Goal: Answer question/provide support

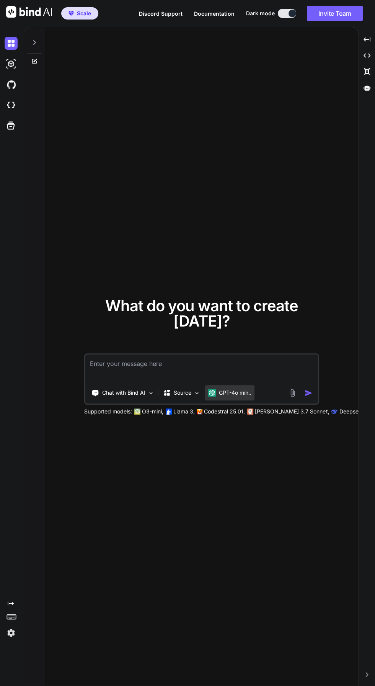
click at [247, 400] on div "GPT-4o min.." at bounding box center [229, 392] width 49 height 15
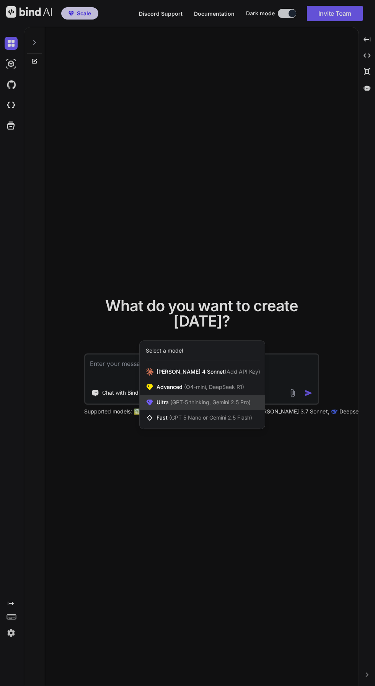
click at [164, 406] on span "Ultra (GPT-5 thinking, Gemini 2.5 Pro)" at bounding box center [204, 403] width 94 height 8
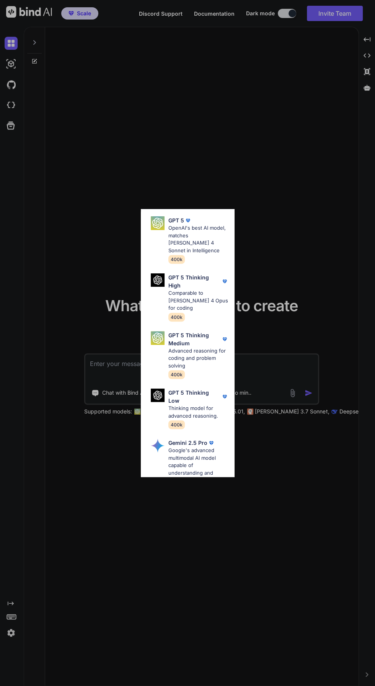
scroll to position [23, 0]
click at [175, 231] on p "OpenAI's best AI model, matches [PERSON_NAME] 4 Sonnet in Intelligence" at bounding box center [198, 240] width 60 height 30
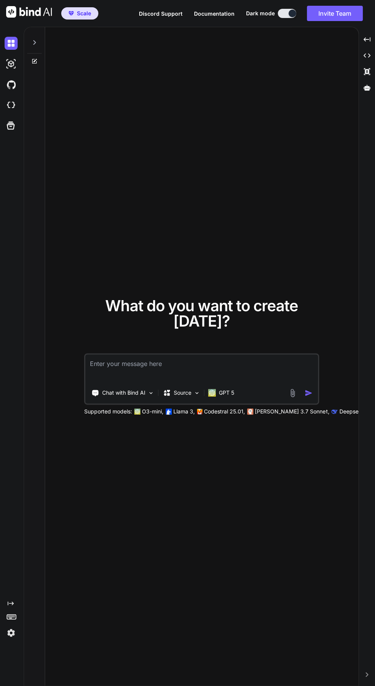
click at [103, 383] on textarea at bounding box center [201, 368] width 233 height 28
type textarea "x"
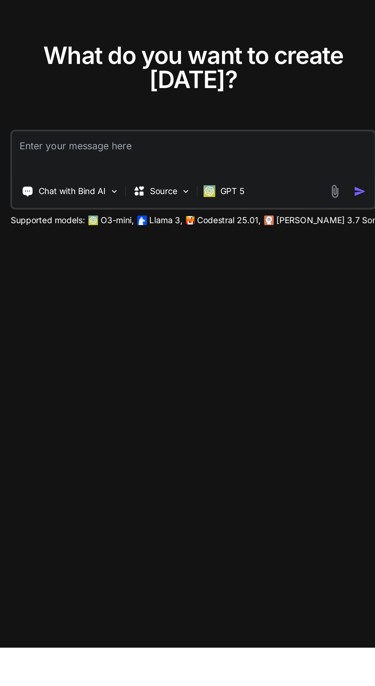
type textarea "I"
type textarea "x"
type textarea "I"
type textarea "x"
type textarea "I w"
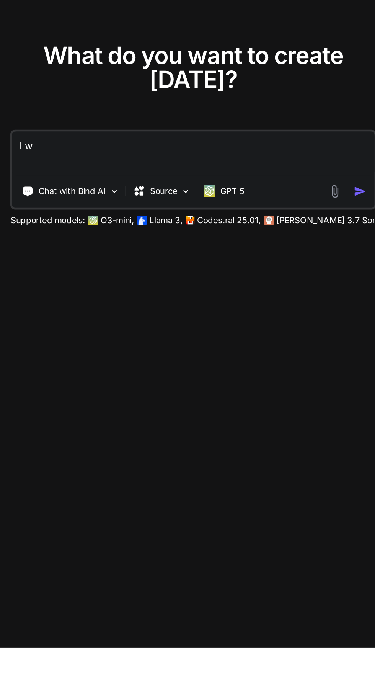
type textarea "x"
type textarea "I wa"
type textarea "x"
type textarea "I wan"
type textarea "x"
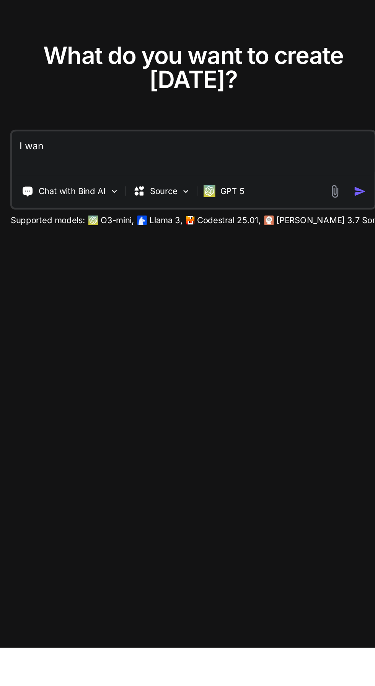
type textarea "I want"
type textarea "x"
type textarea "I want"
type textarea "x"
type textarea "I want t"
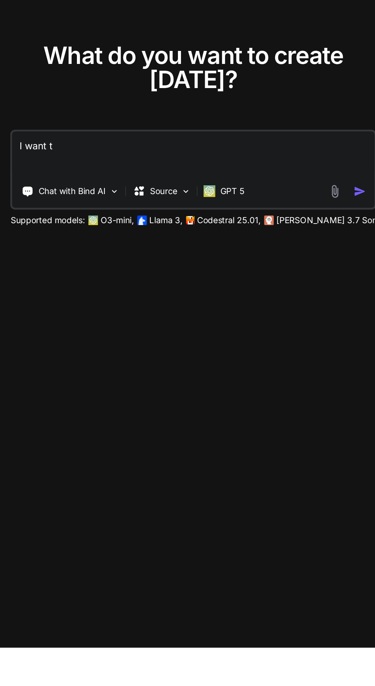
type textarea "x"
type textarea "I want to"
type textarea "x"
type textarea "I want to"
type textarea "x"
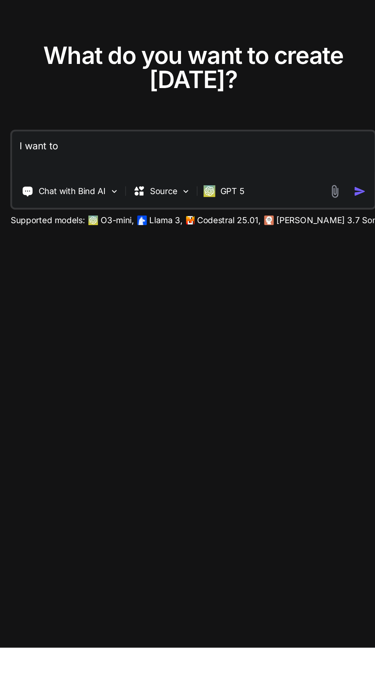
type textarea "I want to c"
type textarea "x"
type textarea "I want to cr"
type textarea "x"
type textarea "I want to cre"
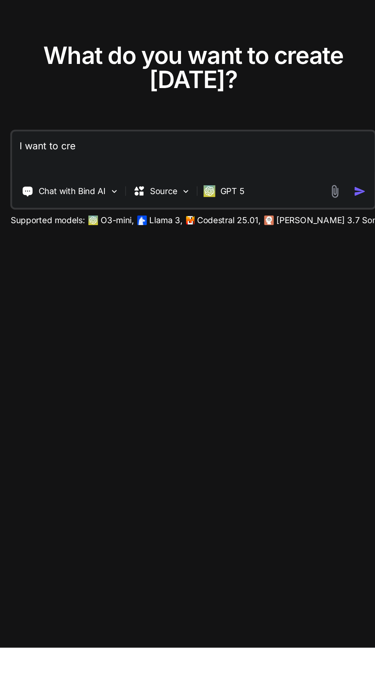
type textarea "x"
type textarea "I want to crea"
type textarea "x"
type textarea "I want to creat"
type textarea "x"
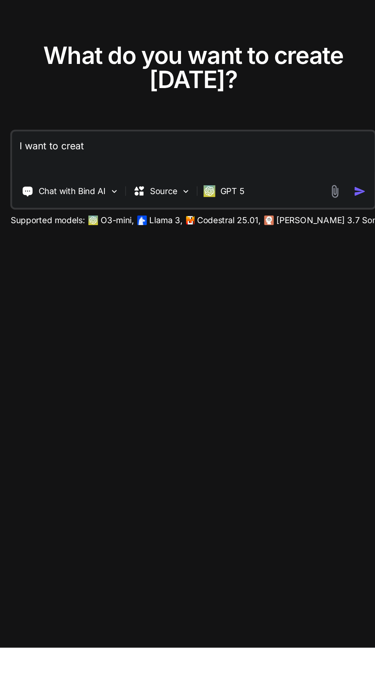
type textarea "I want to create"
type textarea "x"
type textarea "I want to create"
type textarea "x"
type textarea "I want to create a"
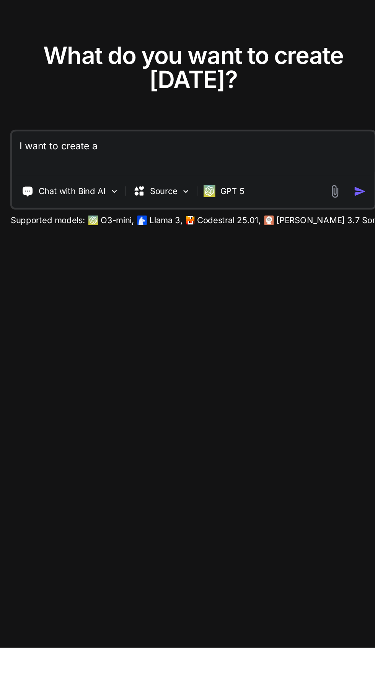
type textarea "x"
type textarea "I want to create a"
type textarea "x"
type textarea "I want to create a w"
type textarea "x"
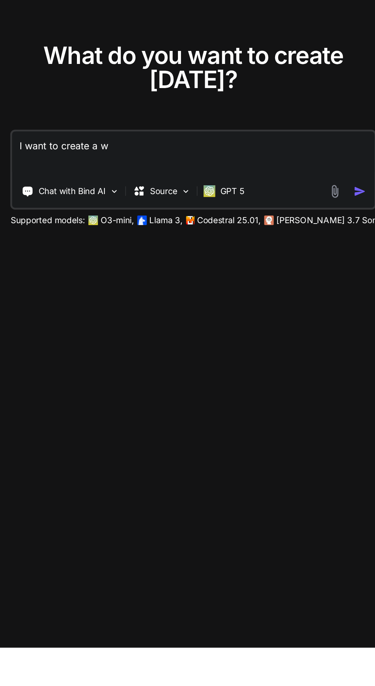
type textarea "I want to create a we"
type textarea "x"
type textarea "I want to create a web"
type textarea "x"
type textarea "I want to create a webp"
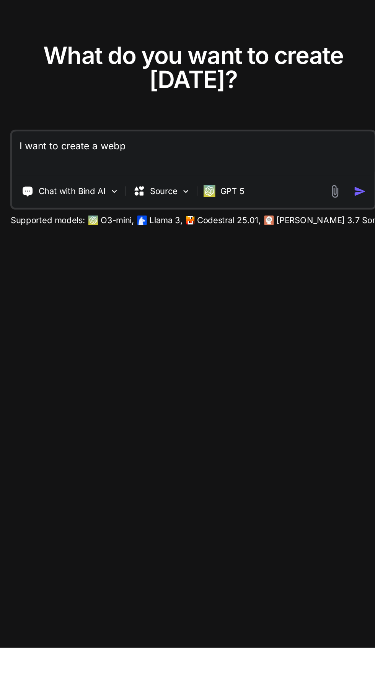
type textarea "x"
type textarea "I want to create a webpa"
type textarea "x"
type textarea "I want to create a webpag"
type textarea "x"
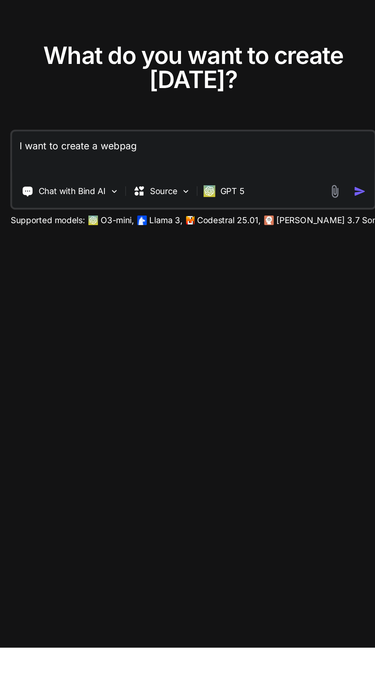
type textarea "I want to create a webpage"
type textarea "x"
type textarea "I want to create a webpage"
type textarea "x"
type textarea "I want to create a webpage w"
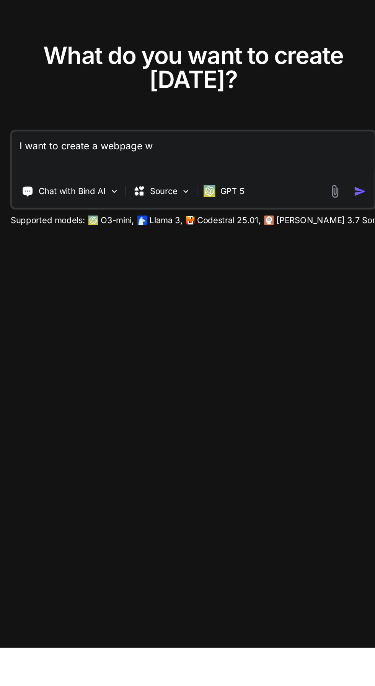
type textarea "x"
type textarea "I want to create a webpage wi"
type textarea "x"
type textarea "I want to create a webpage wit"
type textarea "x"
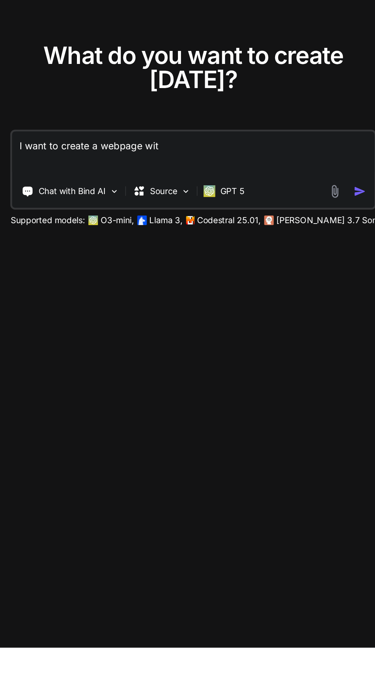
type textarea "I want to create a webpage with"
type textarea "x"
type textarea "I want to create a webpage with"
type textarea "x"
type textarea "I want to create a webpage with v"
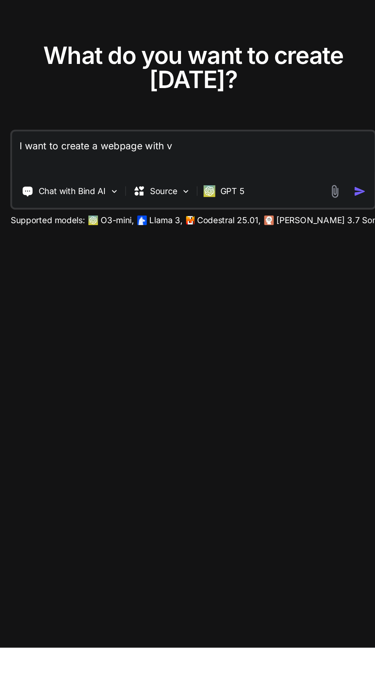
type textarea "x"
type textarea "I want to create a webpage with va"
type textarea "x"
type textarea "I want to create a webpage with var"
type textarea "x"
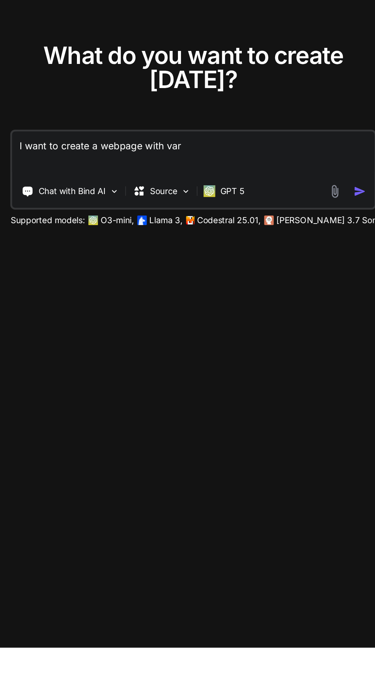
type textarea "I want to create a webpage with vari"
type textarea "x"
type textarea "I want to create a webpage with vario"
type textarea "x"
type textarea "I want to create a webpage with variou"
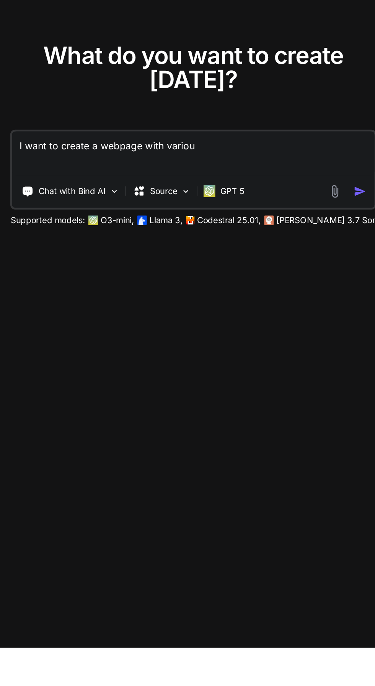
type textarea "x"
type textarea "I want to create a webpage with various"
type textarea "x"
type textarea "I want to create a webpage with various"
type textarea "x"
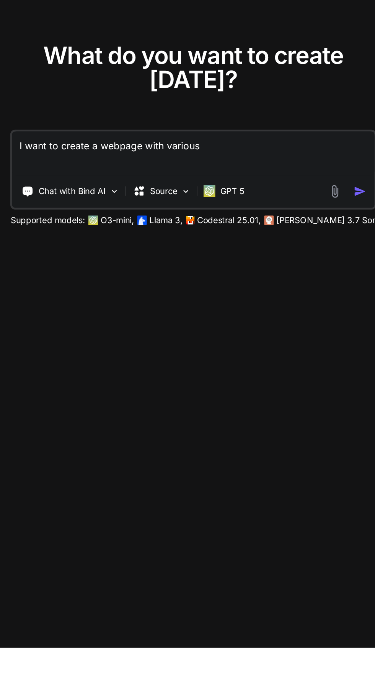
type textarea "I want to create a webpage with various e"
type textarea "x"
type textarea "I want to create a webpage with various em"
type textarea "x"
type textarea "I want to create a webpage with various e"
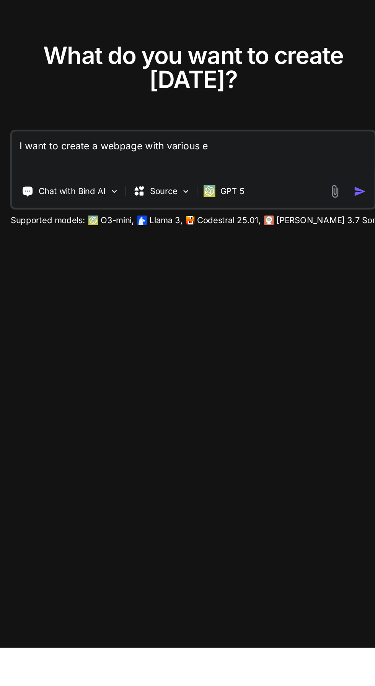
type textarea "x"
type textarea "I want to create a webpage with various"
type textarea "x"
type textarea "I want to create a webpage with various"
type textarea "x"
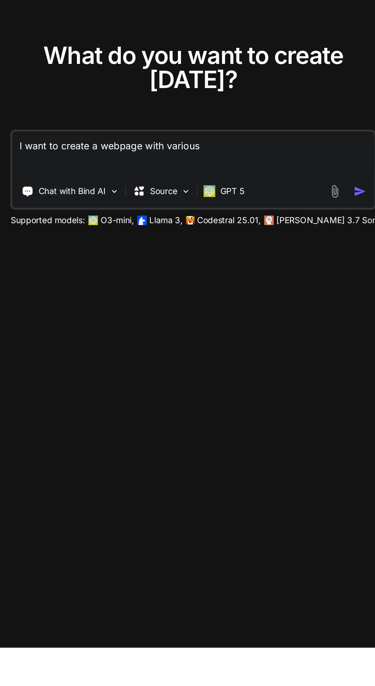
type textarea "I want to create a webpage with variou"
type textarea "x"
type textarea "I want to create a webpage with vario"
type textarea "x"
type textarea "I want to create a webpage with vari"
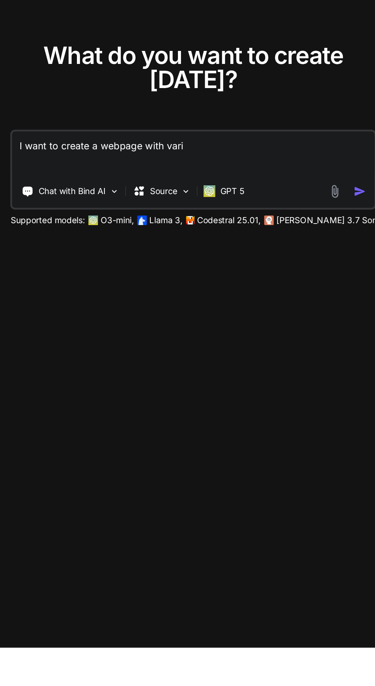
type textarea "x"
type textarea "I want to create a webpage with var"
type textarea "x"
type textarea "I want to create a webpage with va"
type textarea "x"
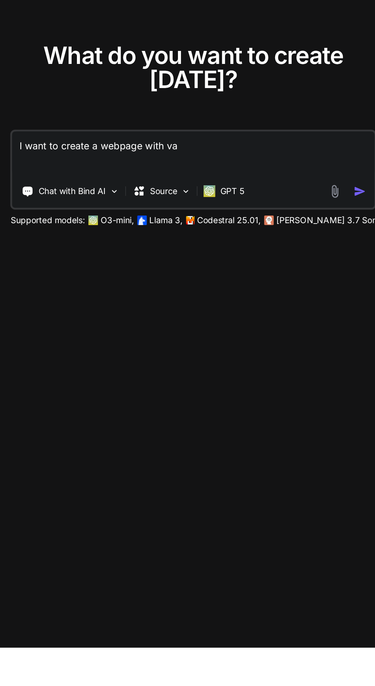
type textarea "I want to create a webpage with v"
type textarea "x"
type textarea "I want to create a webpage with"
type textarea "x"
type textarea "I want to create a webpage with"
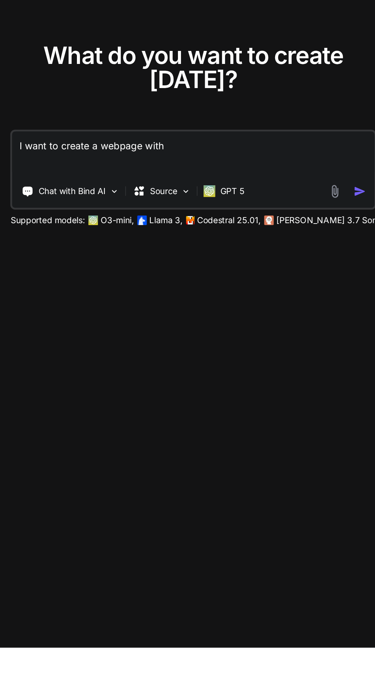
type textarea "x"
type textarea "I want to create a webpage wit"
type textarea "x"
type textarea "I want to create a webpage wi"
type textarea "x"
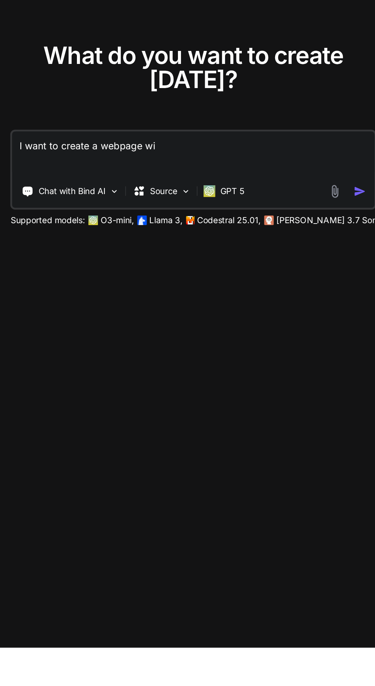
type textarea "I want to create a webpage w"
type textarea "x"
type textarea "I want to create a webpage"
type textarea "x"
type textarea "I want to create a webpage w"
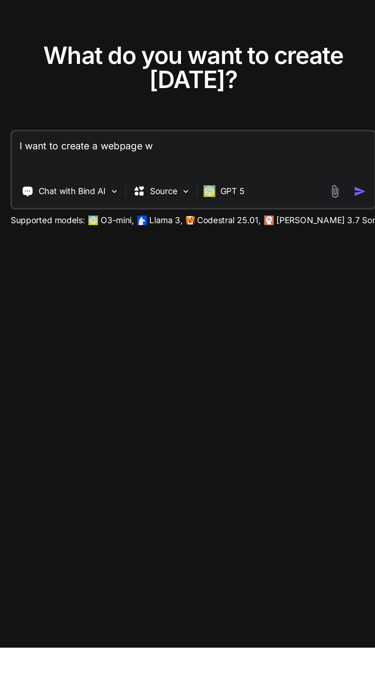
type textarea "x"
type textarea "I want to create a webpage wi"
type textarea "x"
type textarea "I want to create a webpage wit"
type textarea "x"
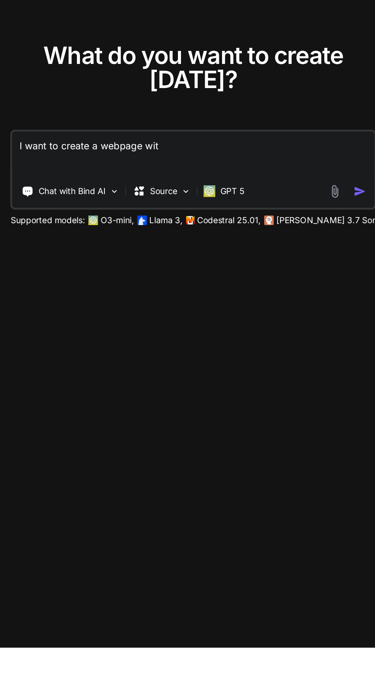
type textarea "I want to create a webpage with"
type textarea "x"
type textarea "I want to create a webpage with"
type textarea "x"
type textarea "I want to create a webpage with v"
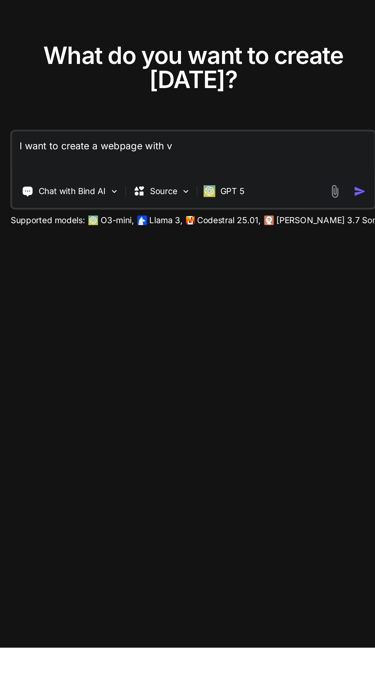
type textarea "x"
type textarea "I want to create a webpage with va"
type textarea "x"
type textarea "I want to create a webpage with var"
type textarea "x"
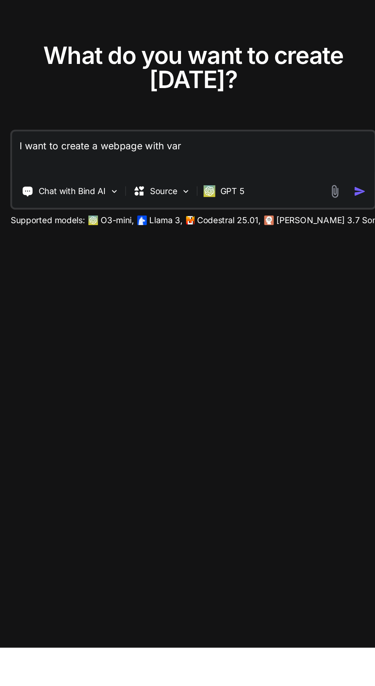
type textarea "I want to create a webpage with vari"
type textarea "x"
type textarea "I want to create a webpage with vario"
type textarea "x"
type textarea "I want to create a webpage with variou"
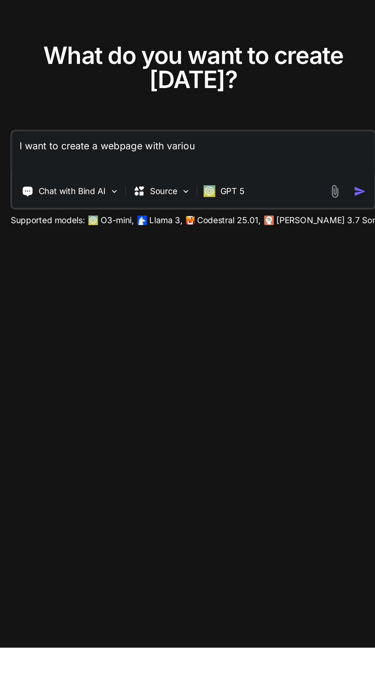
type textarea "x"
type textarea "I want to create a webpage with various"
type textarea "x"
type textarea "I want to create a webpage with various"
type textarea "x"
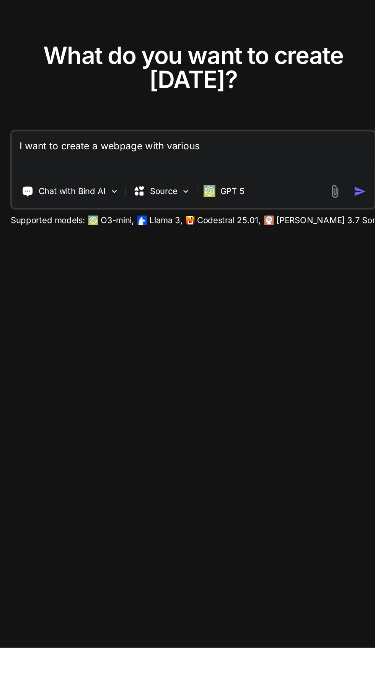
type textarea "I want to create a webpage with various o"
type textarea "x"
type textarea "I want to create a webpage with various on"
type textarea "x"
type textarea "I want to create a webpage with various onl"
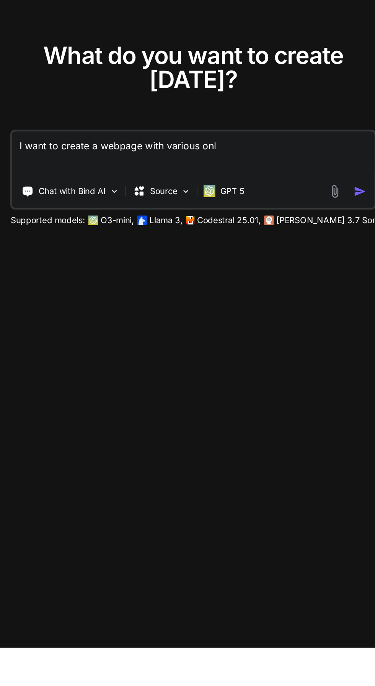
type textarea "x"
type textarea "I want to create a webpage with various onli"
type textarea "x"
type textarea "I want to create a webpage with various onlin"
type textarea "x"
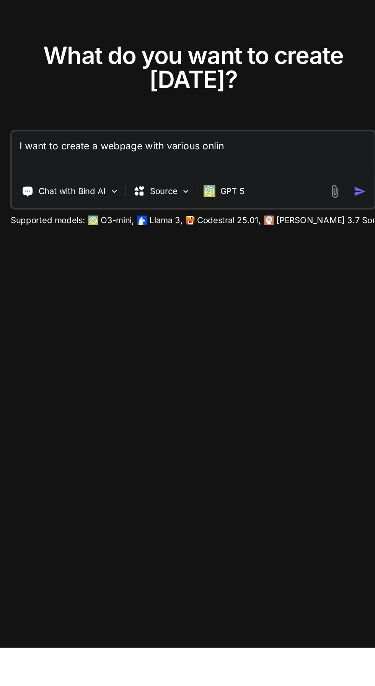
type textarea "I want to create a webpage with various online"
type textarea "x"
type textarea "I want to create a webpage with various online"
type textarea "x"
type textarea "I want to create a webpage with various online s"
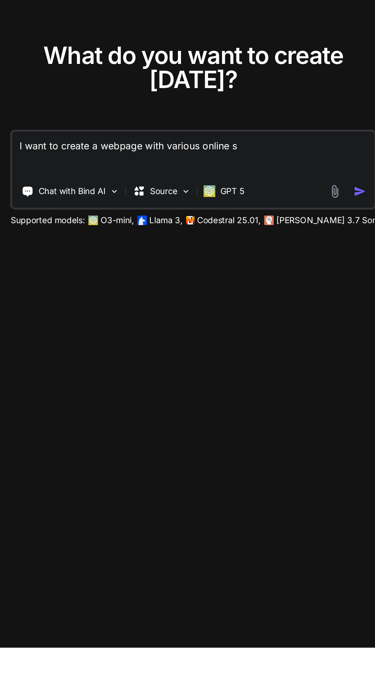
type textarea "x"
type textarea "I want to create a webpage with various online sl"
type textarea "x"
type textarea "I want to create a webpage with various online slo"
type textarea "x"
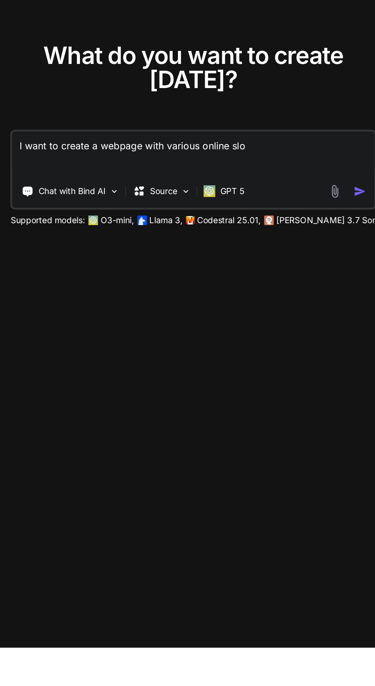
type textarea "I want to create a webpage with various online slot"
type textarea "x"
type textarea "I want to create a webpage with various online slotm"
type textarea "x"
type textarea "I want to create a webpage with various online slot"
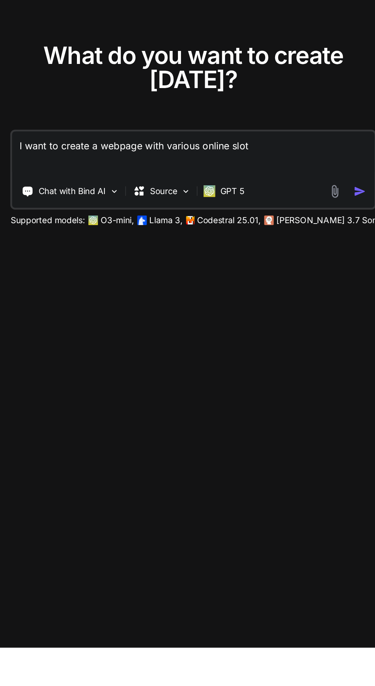
type textarea "x"
type textarea "I want to create a webpage with various online slo"
type textarea "x"
type textarea "I want to create a webpage with various online sl"
type textarea "x"
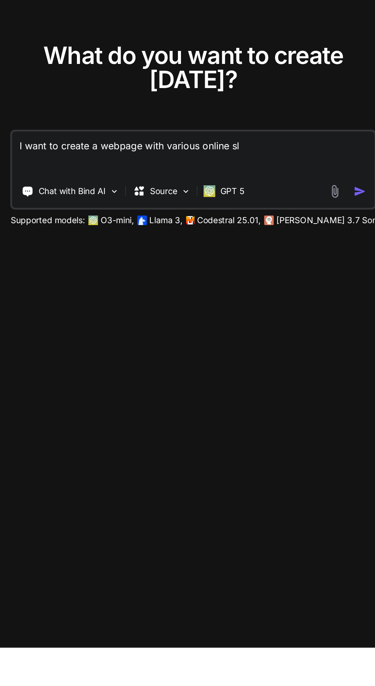
type textarea "I want to create a webpage with various online s"
type textarea "x"
type textarea "I want to create a webpage with various online"
type textarea "x"
type textarea "I want to create a webpage with various online"
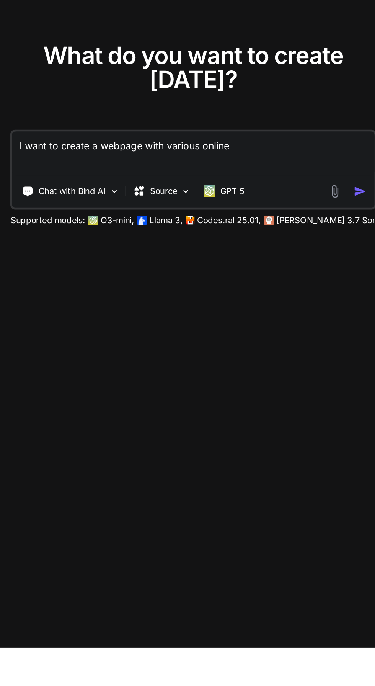
type textarea "x"
type textarea "I want to create a webpage with various onlin"
type textarea "x"
type textarea "I want to create a webpage with various onli"
type textarea "x"
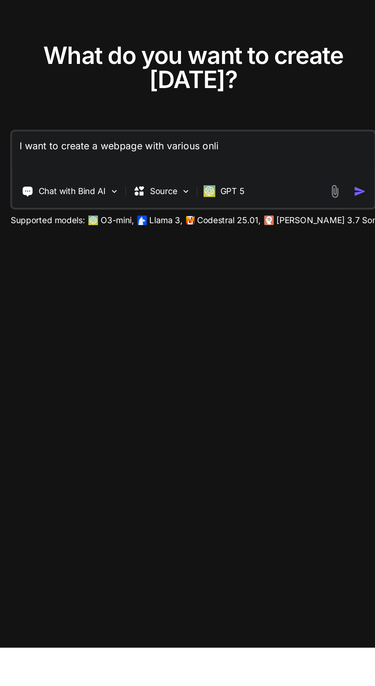
type textarea "I want to create a webpage with various onl"
type textarea "x"
type textarea "I want to create a webpage with various on"
type textarea "x"
type textarea "I want to create a webpage with various"
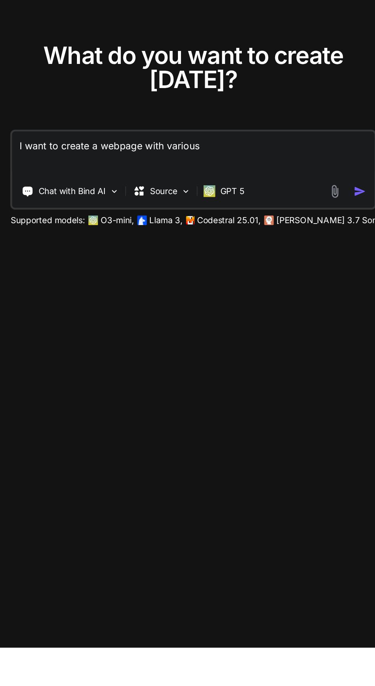
type textarea "x"
type textarea "I want to create a webpage with"
type textarea "x"
type textarea "I want to create a webpage"
type textarea "x"
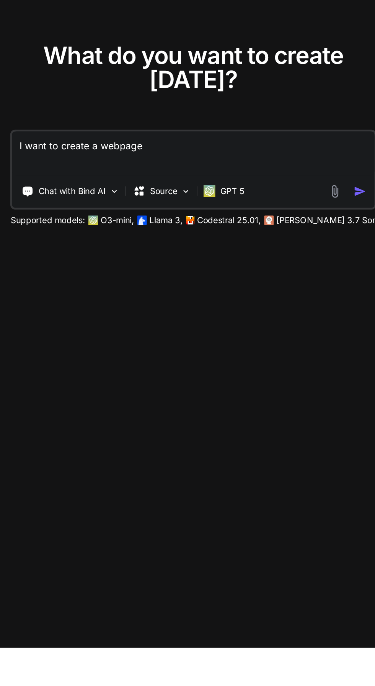
type textarea "I want to create a"
type textarea "x"
type textarea "I want to create"
type textarea "x"
type textarea "I want to"
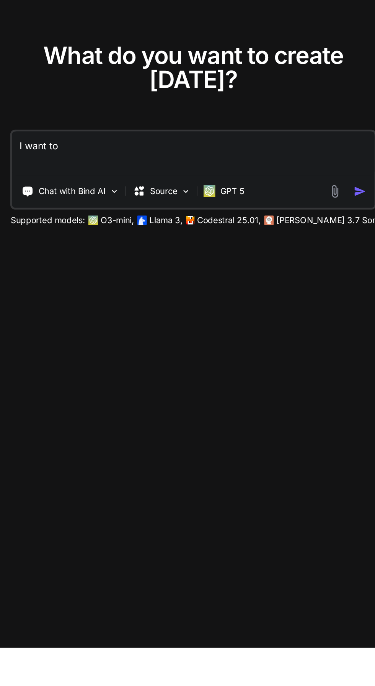
type textarea "x"
type textarea "I want"
type textarea "x"
type textarea "I"
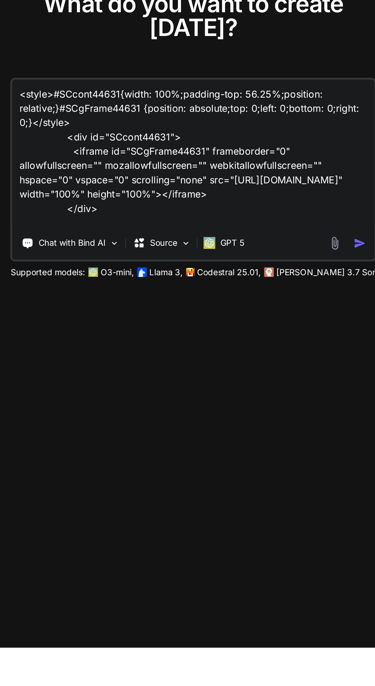
scroll to position [11, 0]
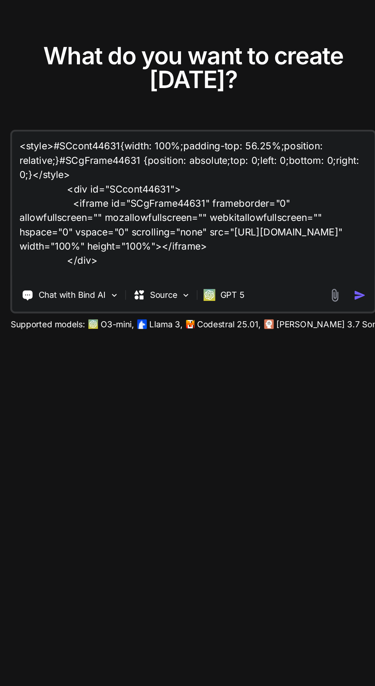
click at [307, 430] on img "button" at bounding box center [309, 426] width 8 height 8
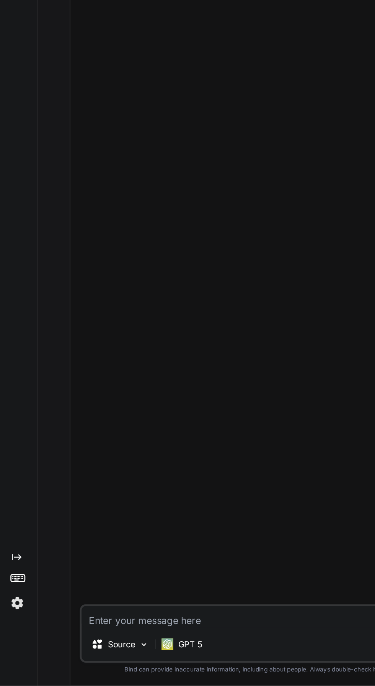
click at [230, 462] on div "‌ ‌ ‌ ‌ ‌ ‌ ‌ ‌ ‌ ‌ ‌ ‌ ‌ ‌" at bounding box center [206, 345] width 306 height 578
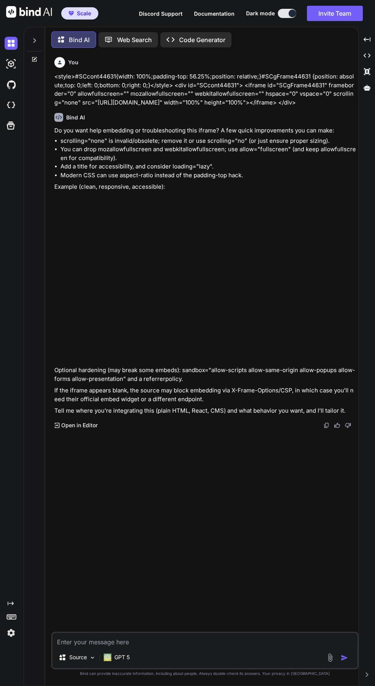
click at [243, 647] on textarea at bounding box center [204, 640] width 305 height 14
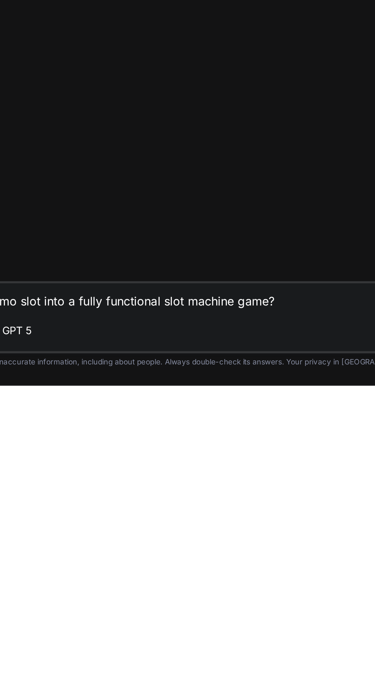
scroll to position [51, 0]
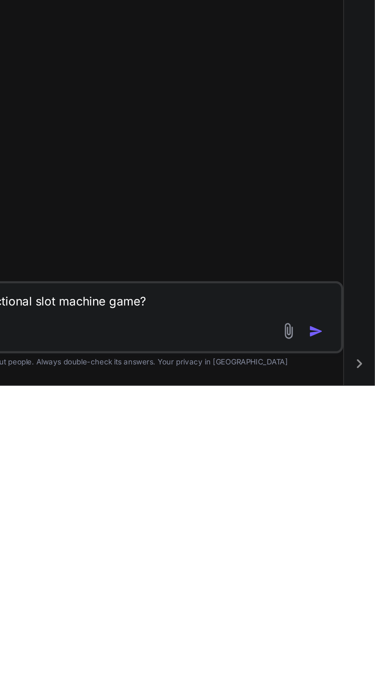
click at [347, 660] on img "button" at bounding box center [345, 658] width 8 height 8
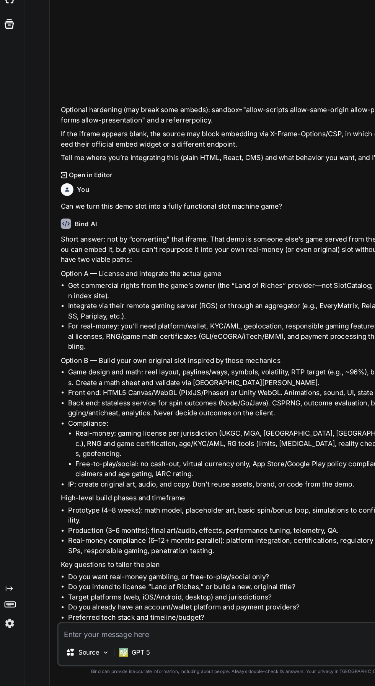
scroll to position [182, 0]
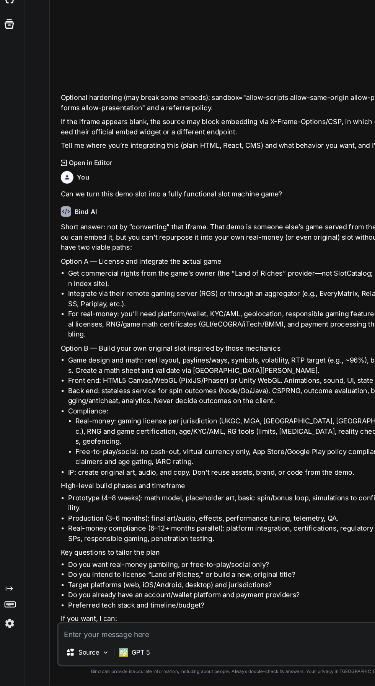
click at [198, 639] on textarea at bounding box center [204, 640] width 305 height 14
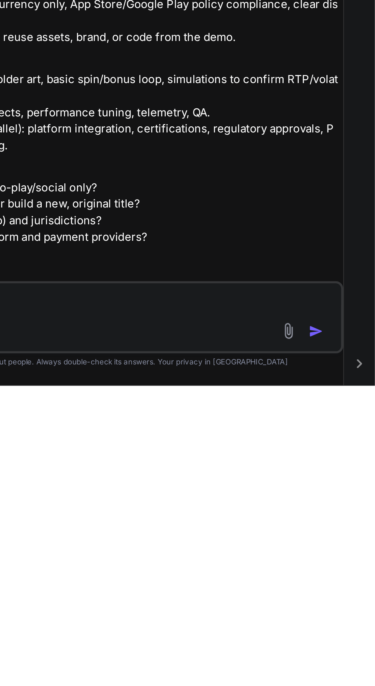
click at [347, 660] on img "button" at bounding box center [345, 658] width 8 height 8
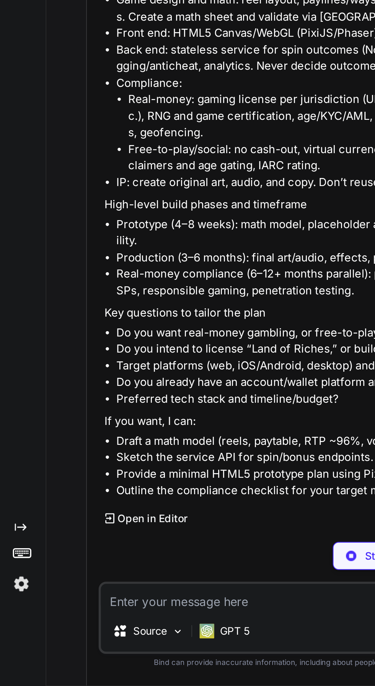
click at [140, 643] on textarea at bounding box center [204, 640] width 305 height 14
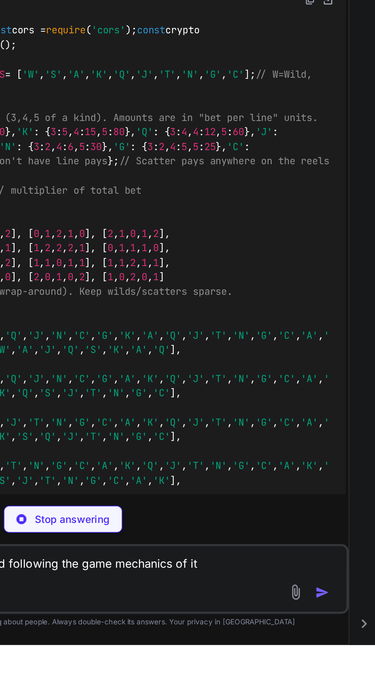
scroll to position [0, 0]
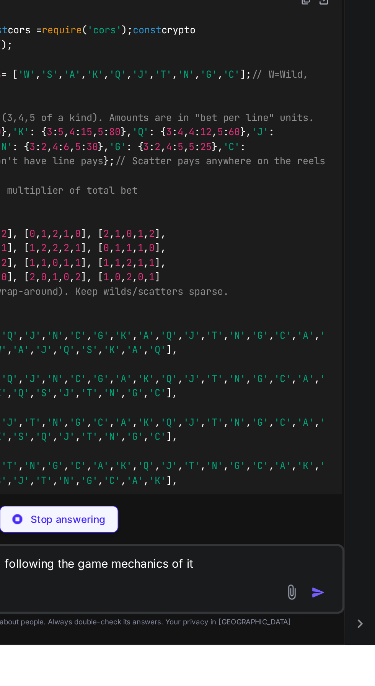
click at [196, 622] on p "Stop answering" at bounding box center [210, 618] width 40 height 8
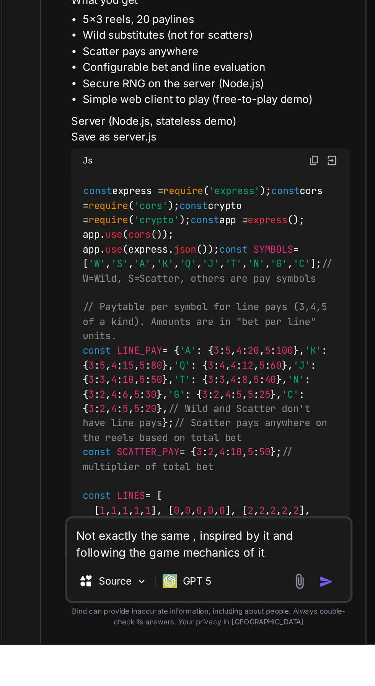
click at [197, 656] on img "button" at bounding box center [199, 652] width 8 height 8
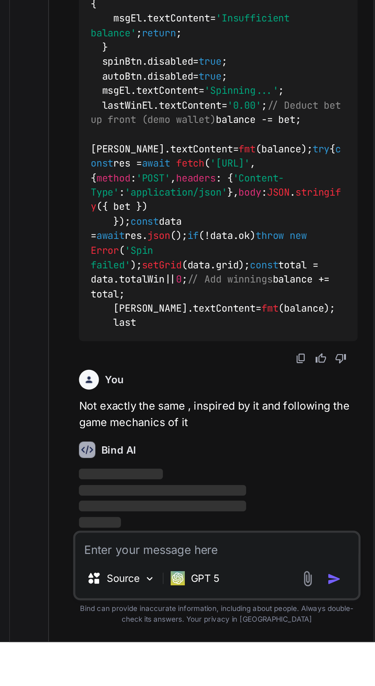
click at [157, 641] on textarea at bounding box center [135, 634] width 152 height 14
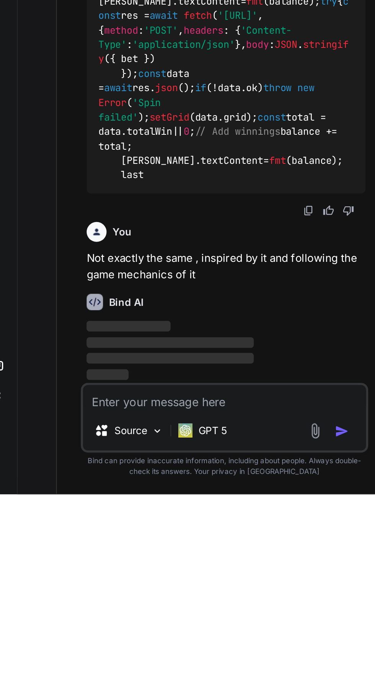
scroll to position [3915, 0]
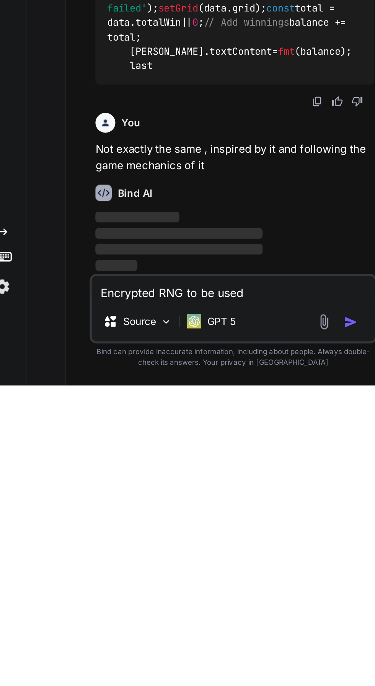
click at [196, 654] on img "button" at bounding box center [199, 652] width 8 height 8
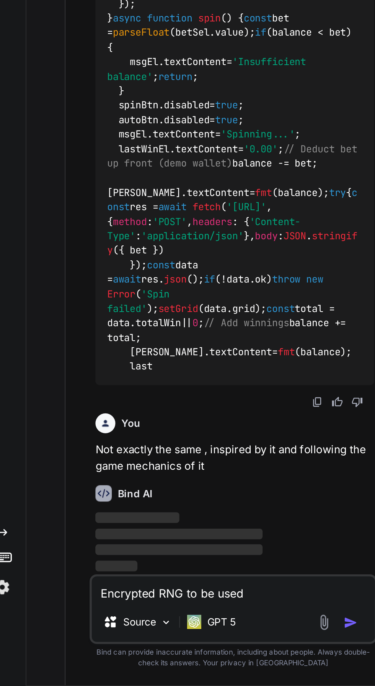
click at [196, 653] on img "button" at bounding box center [199, 652] width 8 height 8
click at [198, 649] on img "button" at bounding box center [199, 652] width 8 height 8
click at [203, 652] on button "button" at bounding box center [200, 652] width 11 height 8
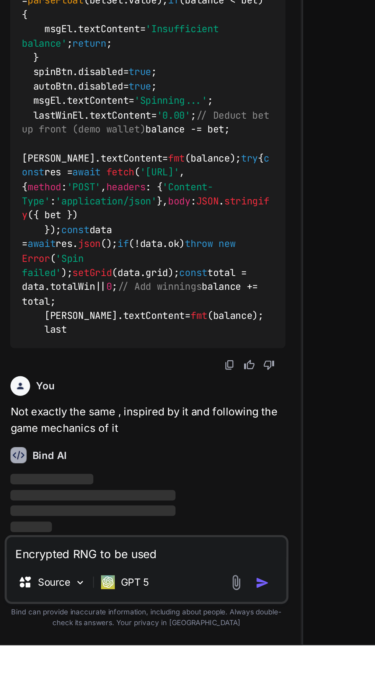
scroll to position [0, 0]
click at [202, 656] on img "button" at bounding box center [199, 652] width 8 height 8
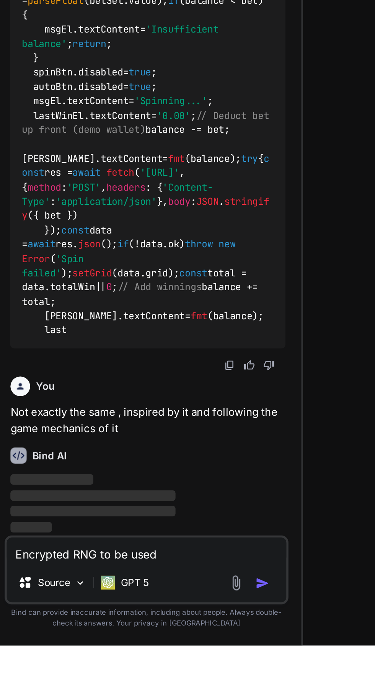
scroll to position [3896, 0]
click at [204, 656] on button "button" at bounding box center [200, 652] width 11 height 8
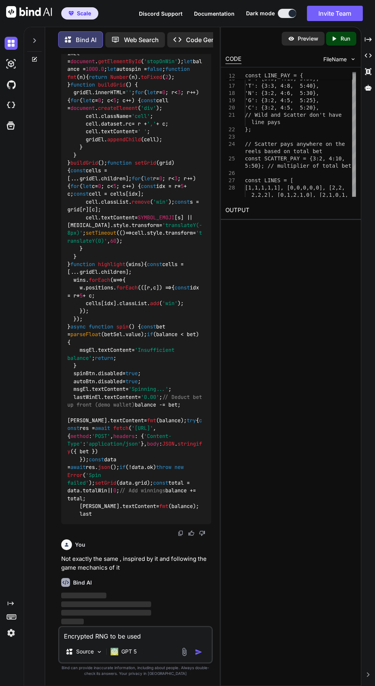
scroll to position [51, 0]
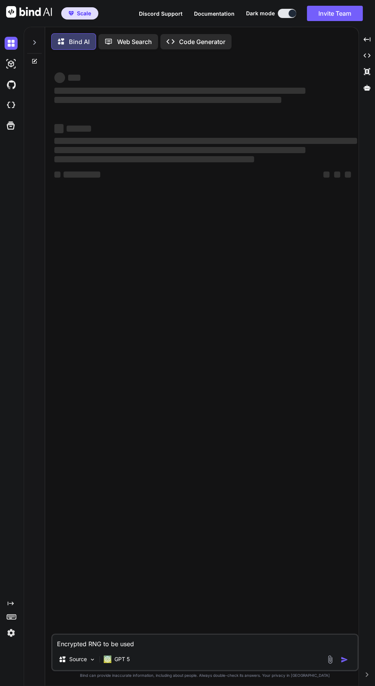
click at [345, 658] on img "button" at bounding box center [345, 660] width 8 height 8
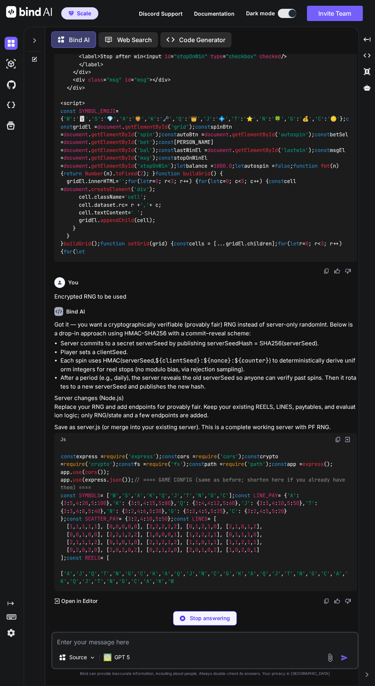
scroll to position [2986, 0]
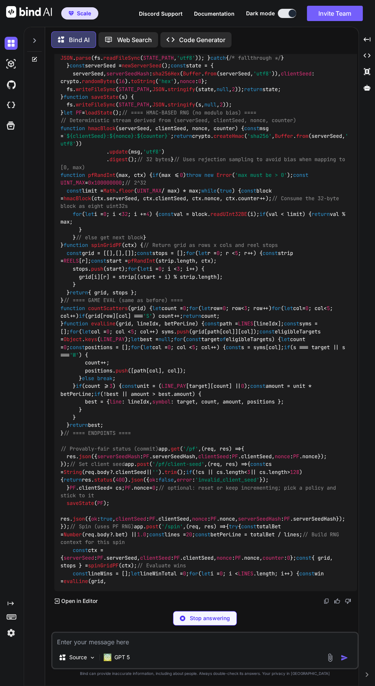
type textarea "x"
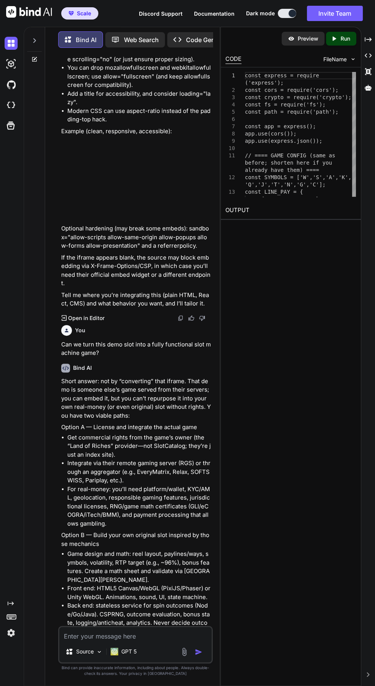
scroll to position [0, 0]
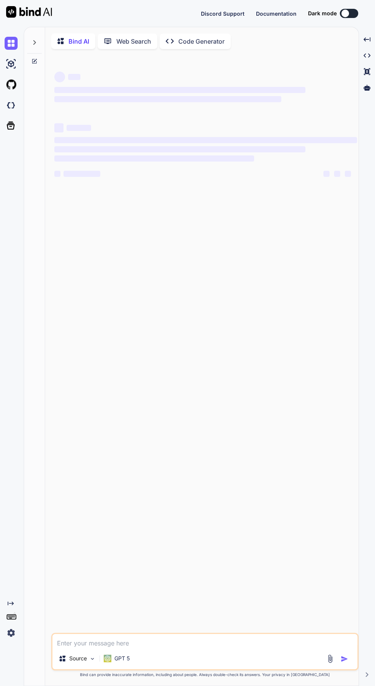
click at [34, 59] on icon at bounding box center [34, 61] width 5 height 5
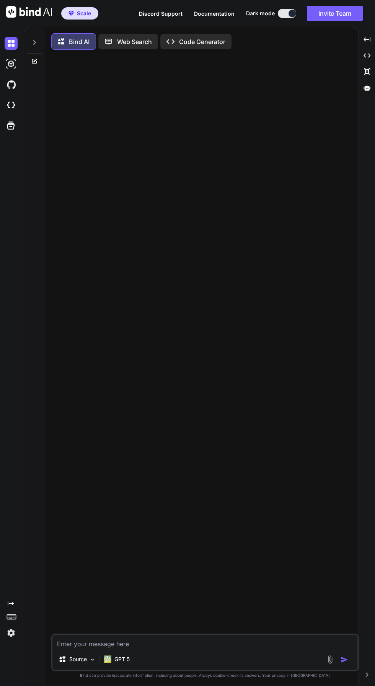
click at [34, 39] on icon at bounding box center [34, 42] width 6 height 6
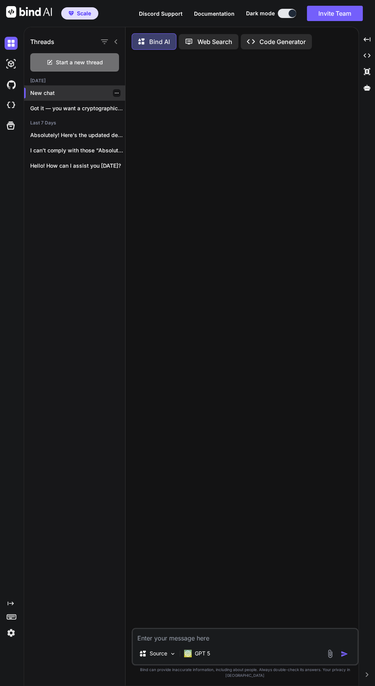
click at [41, 89] on p "New chat" at bounding box center [77, 93] width 95 height 8
click at [222, 643] on textarea at bounding box center [245, 636] width 225 height 14
type textarea "x"
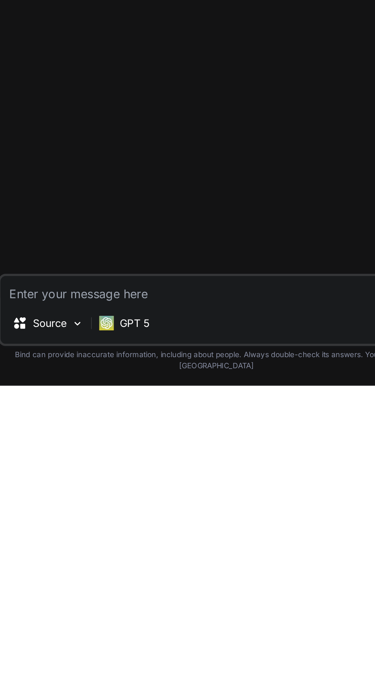
type textarea "I"
type textarea "x"
type textarea "Im"
type textarea "x"
type textarea "I'm"
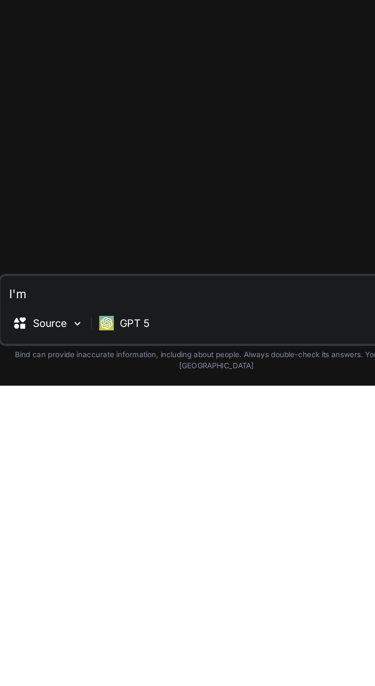
type textarea "x"
type textarea "I'm g"
type textarea "x"
type textarea "I'm go"
type textarea "x"
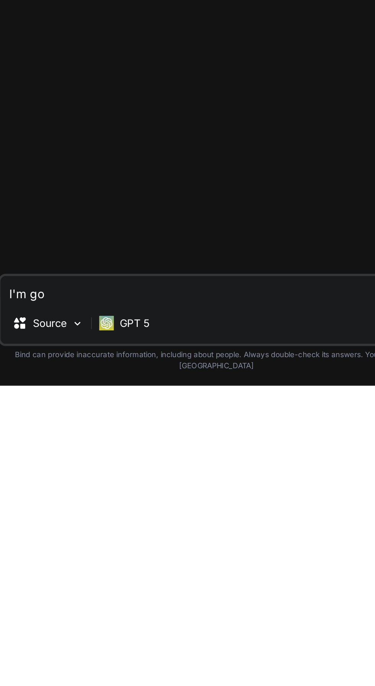
type textarea "I'm goi"
type textarea "x"
type textarea "I'm goin"
type textarea "x"
type textarea "I'm going"
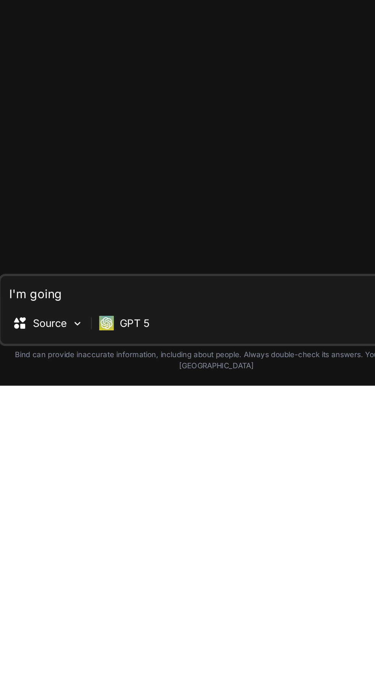
type textarea "x"
type textarea "I'm going"
type textarea "x"
type textarea "I'm going t"
type textarea "x"
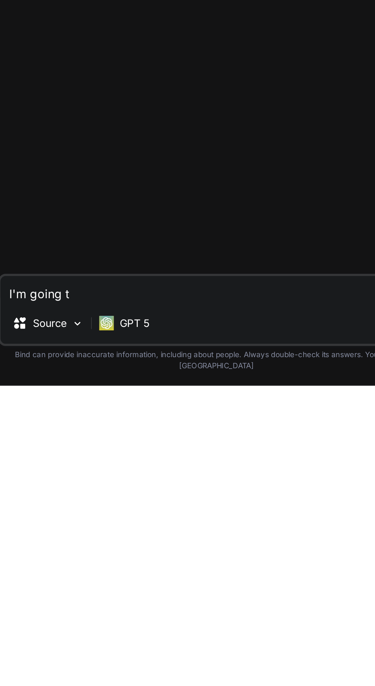
type textarea "I'm going to"
type textarea "x"
type textarea "I'm going to"
type textarea "x"
type textarea "I'm going to p"
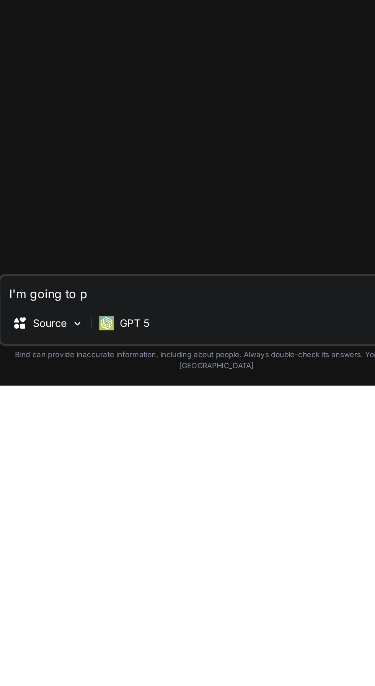
type textarea "x"
type textarea "I'm going to pr"
type textarea "x"
type textarea "I'm going to pro"
type textarea "x"
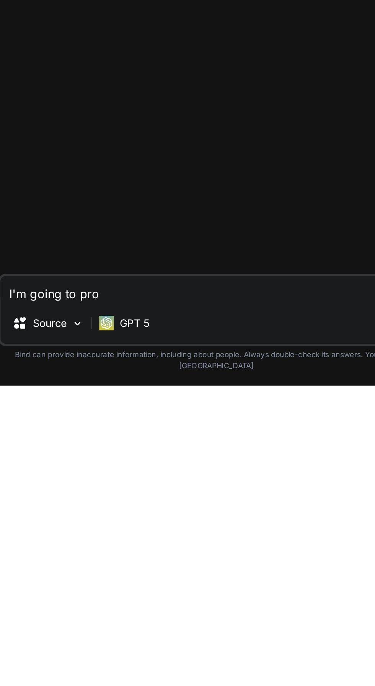
type textarea "I'm going to prov"
type textarea "x"
type textarea "I'm going to provi"
type textarea "x"
type textarea "I'm going to provid"
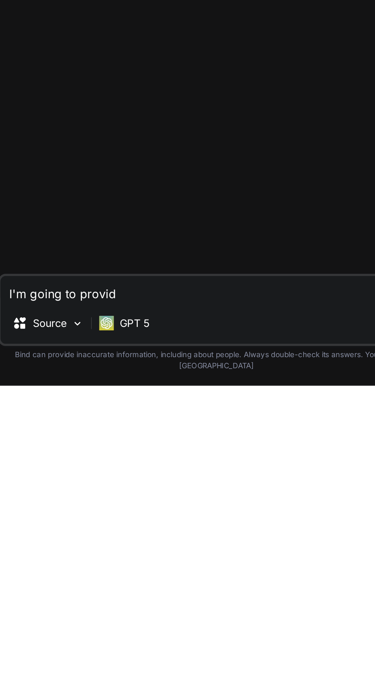
type textarea "x"
type textarea "I'm going to provide"
type textarea "x"
type textarea "I'm going to provide"
type textarea "x"
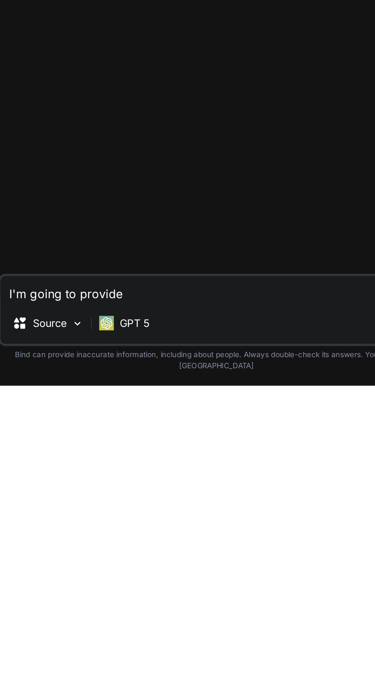
type textarea "I'm going to provide s"
type textarea "x"
type textarea "I'm going to provide se"
type textarea "x"
type textarea "I'm going to provide sec"
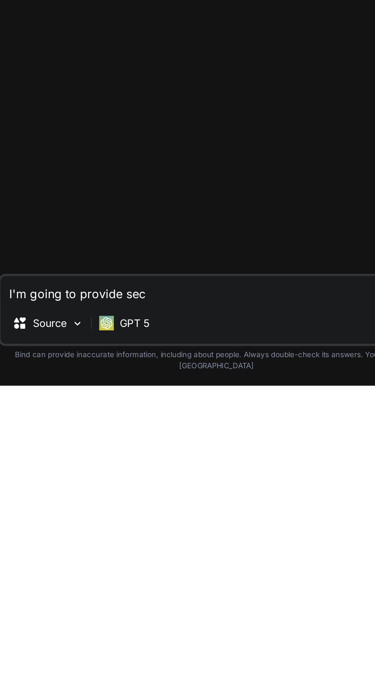
type textarea "x"
type textarea "I'm going to provide secl"
type textarea "x"
type textarea "I'm going to provide seclv"
type textarea "x"
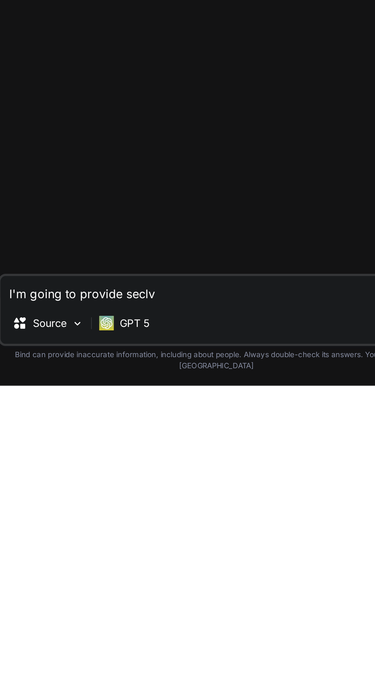
type textarea "I'm going to provide seclve"
type textarea "x"
type textarea "I'm going to provide seclver"
type textarea "x"
type textarea "I'm going to provide seclvera"
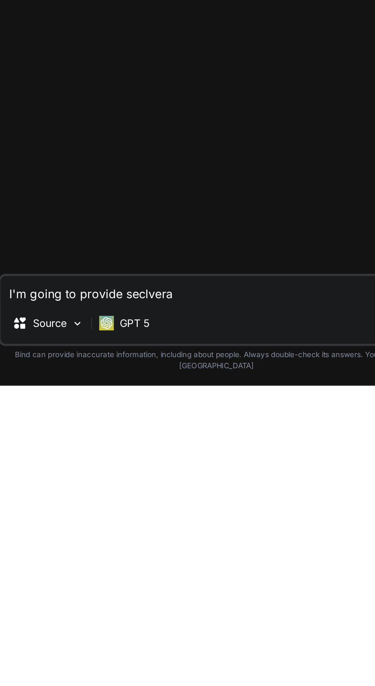
type textarea "x"
type textarea "I'm going to provide seclveral"
type textarea "x"
type textarea "I'm going to provide seclveral"
type textarea "x"
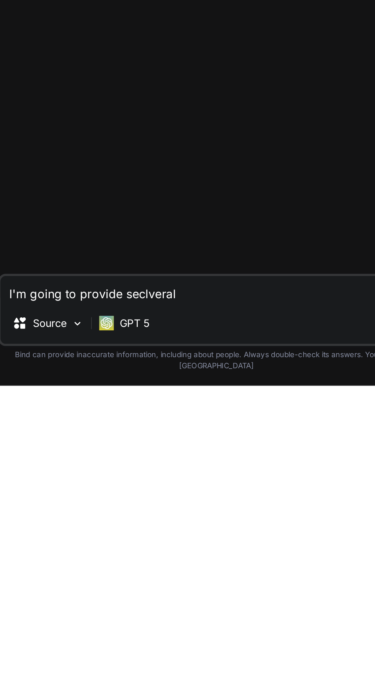
type textarea "I'm going to provide seclveral e"
type textarea "x"
type textarea "I'm going to provide seclveral em"
type textarea "x"
type textarea "I'm going to provide seclveral emb"
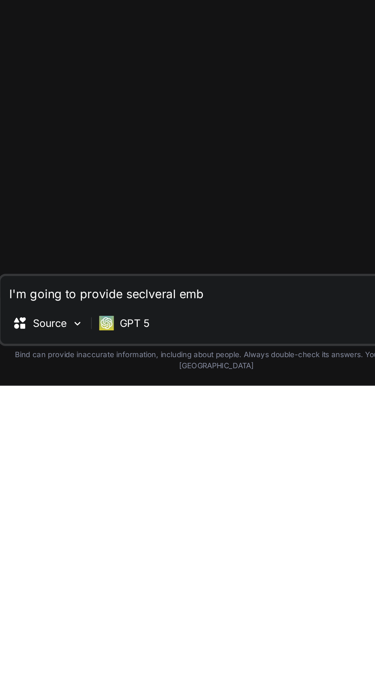
type textarea "x"
type textarea "I'm going to provide seclveral embe"
type textarea "x"
type textarea "I'm going to provide seclveral embed"
type textarea "x"
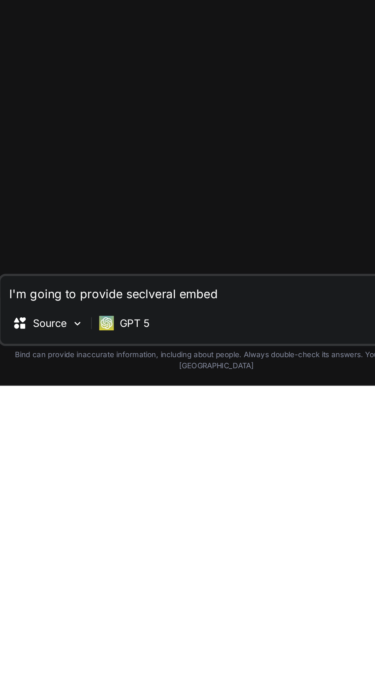
type textarea "I'm going to provide seclveral embedd"
type textarea "x"
type textarea "I'm going to provide seclveral embedde"
type textarea "x"
type textarea "I'm going to provide seclveral embedded"
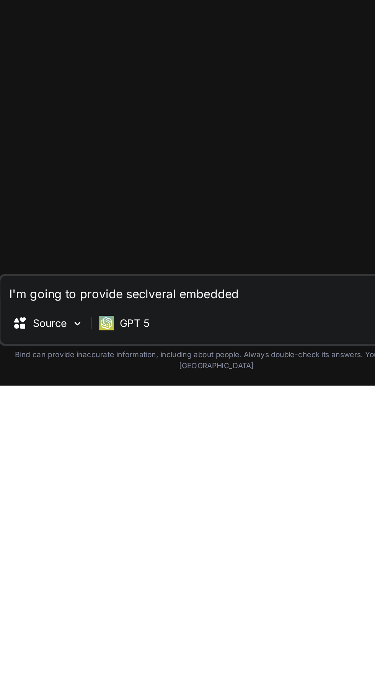
type textarea "x"
type textarea "I'm going to provide seclveral embedded"
type textarea "x"
type textarea "I'm going to provide seclveral embedded l"
type textarea "x"
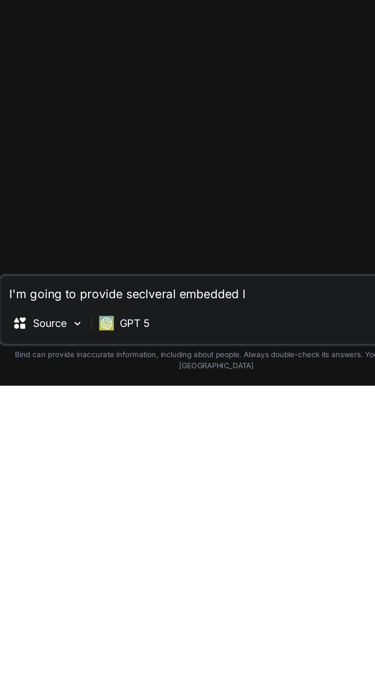
type textarea "I'm going to provide seclveral embedded li"
type textarea "x"
type textarea "I'm going to provide seclveral embedded li"
type textarea "x"
type textarea "I'm going to provide seclveral embedded li k"
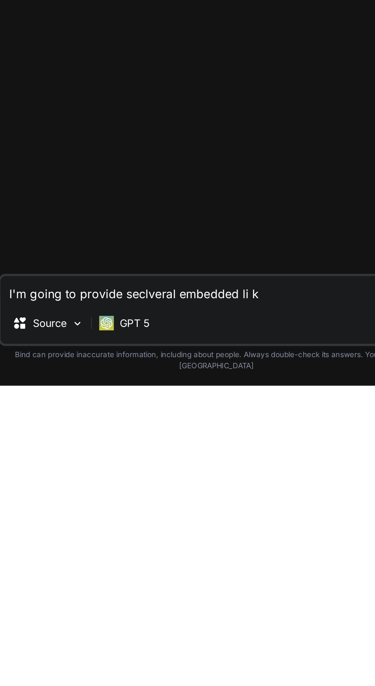
type textarea "x"
type textarea "I'm going to provide seclveral embedded li ks"
type textarea "x"
type textarea "I'm going to provide seclveral embedded li KS"
type textarea "x"
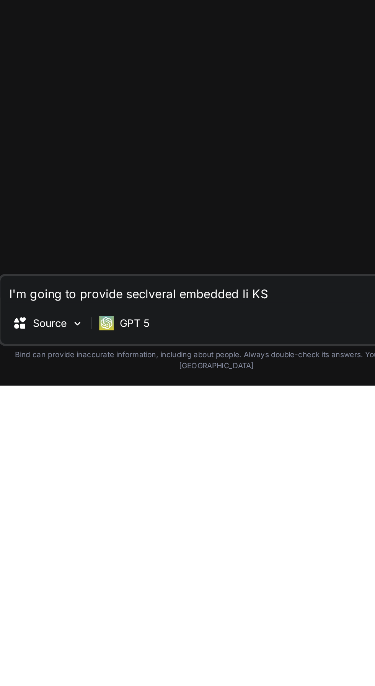
type textarea "I'm going to provide seclveral embedded li KS f"
type textarea "x"
type textarea "I'm going to provide seclveral embedded li KS fo"
type textarea "x"
type textarea "I'm going to provide seclveral embedded li KS for"
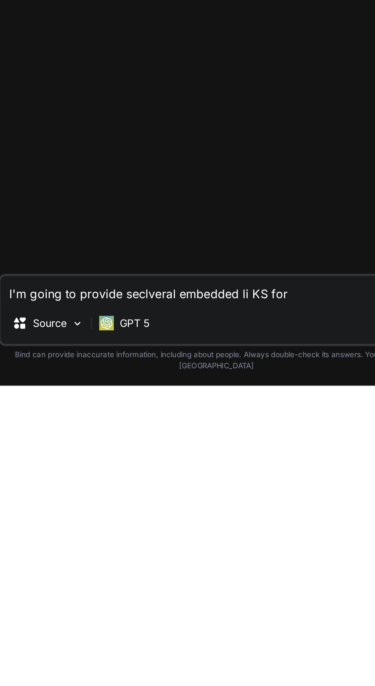
type textarea "x"
type textarea "I'm going to provide seclveral embedded li KS for"
type textarea "x"
type textarea "I'm going to provide seclveral embedded li KS for d"
type textarea "x"
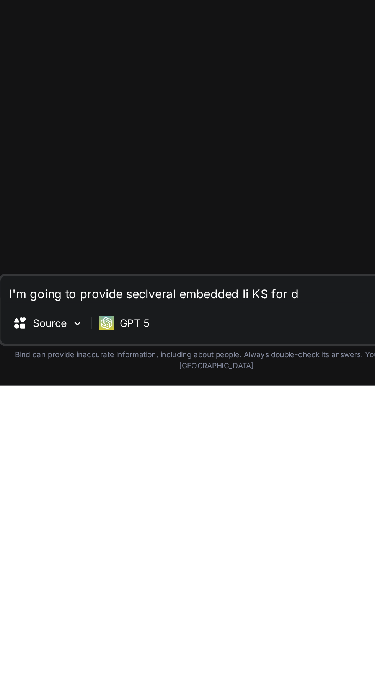
type textarea "I'm going to provide seclveral embedded li KS for de"
type textarea "x"
type textarea "I'm going to provide seclveral embedded li KS for dem"
type textarea "x"
type textarea "I'm going to provide seclveral embedded li KS for demo"
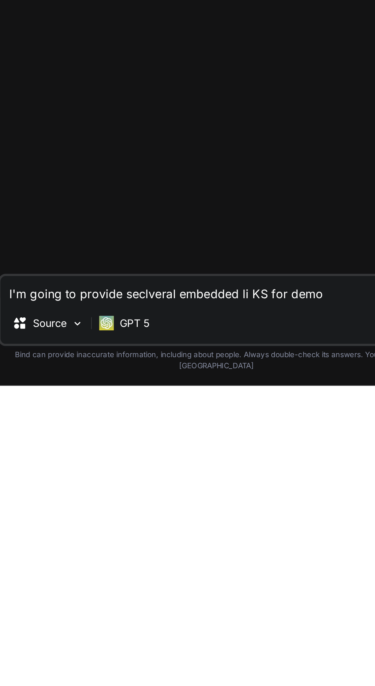
type textarea "x"
type textarea "I'm going to provide seclveral embedded li KS for demo"
type textarea "x"
type textarea "I'm going to provide seclveral embedded li KS for demo s"
type textarea "x"
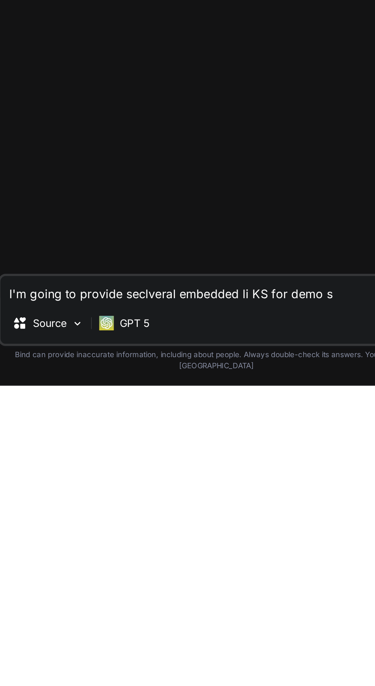
type textarea "I'm going to provide seclveral embedded li KS for demo sl"
type textarea "x"
type textarea "I'm going to provide seclveral embedded li KS for demo slo"
type textarea "x"
type textarea "I'm going to provide seclveral embedded li KS for demo slot"
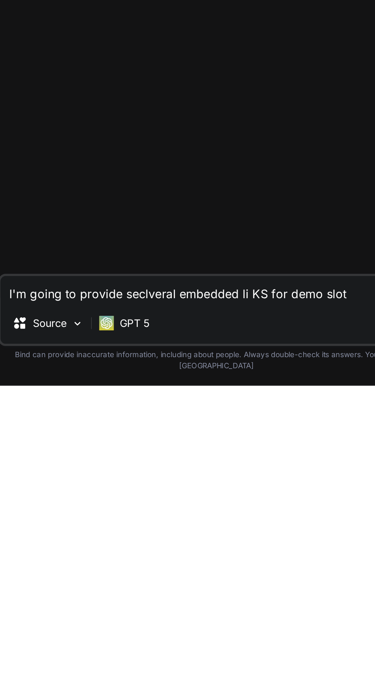
type textarea "x"
type textarea "I'm going to provide seclveral embedded li KS for demo slotm"
type textarea "x"
type textarea "I'm going to provide seclveral embedded li KS for demo slotma"
type textarea "x"
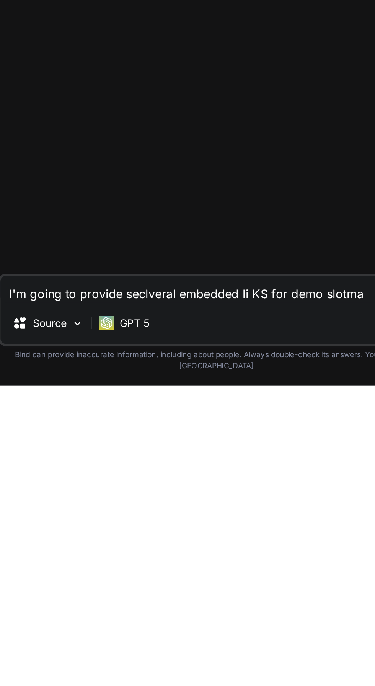
type textarea "I'm going to provide seclveral embedded li KS for demo slotmac"
type textarea "x"
type textarea "I'm going to provide seclveral embedded li KS for demo slotmach"
type textarea "x"
type textarea "I'm going to provide seclveral embedded li KS for demo slotmachi"
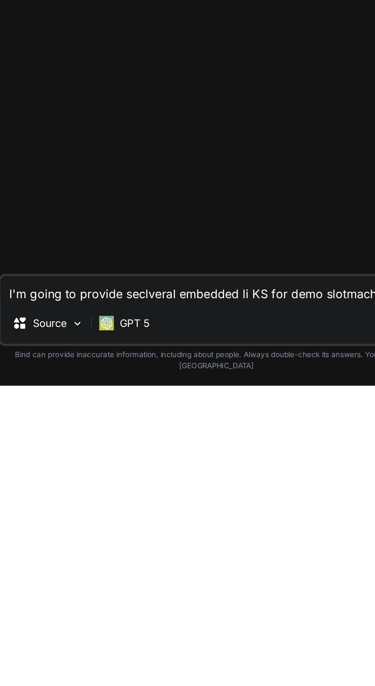
type textarea "x"
type textarea "I'm going to provide seclveral embedded li KS for demo slotmachin"
type textarea "x"
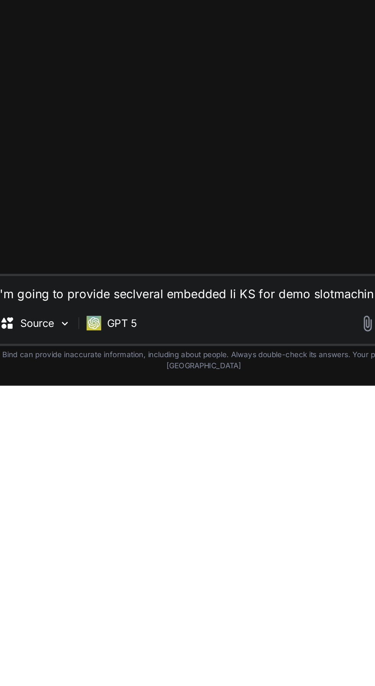
type textarea "I'm going to provide seclveral embedded li KS for demo slotmachine"
type textarea "x"
type textarea "I'm going to provide seclveral embedded li KS for demo slotmachines"
type textarea "x"
type textarea "I'm going to provide seclveral embedded li KS for demo slotmachines"
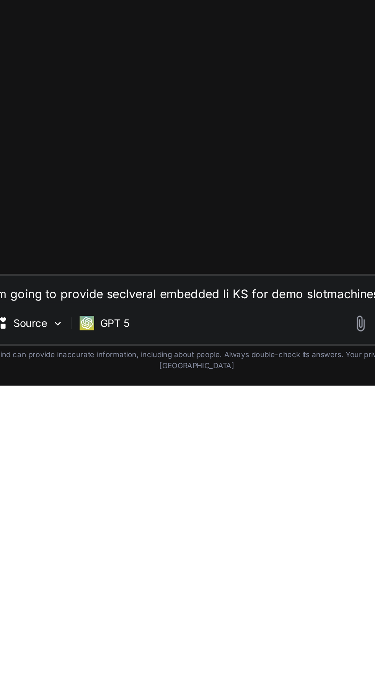
type textarea "x"
type textarea "I'm going to provide seclveral embedded li KS for demo slotmachines c"
type textarea "x"
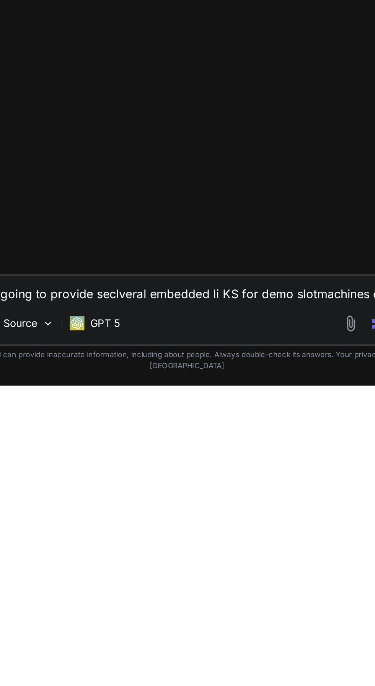
type textarea "I'm going to provide seclveral embedded li KS for demo slotmachines ca"
type textarea "x"
type textarea "I'm going to provide seclveral embedded li KS for demo slotmachines can"
type textarea "x"
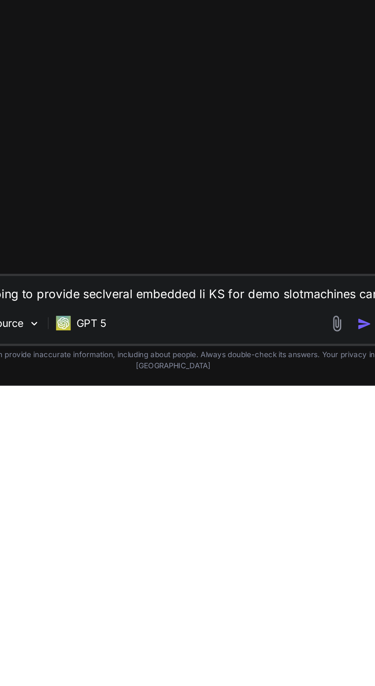
type textarea "I'm going to provide seclveral embedded li KS for demo slotmachines can"
type textarea "x"
type textarea "I'm going to provide seclveral embedded li KS for demo slotmachines can y"
type textarea "x"
type textarea "I'm going to provide seclveral embedded li KS for demo slotmachines can yo"
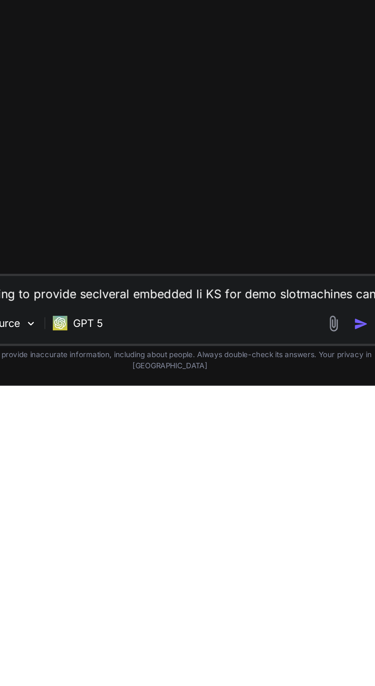
type textarea "x"
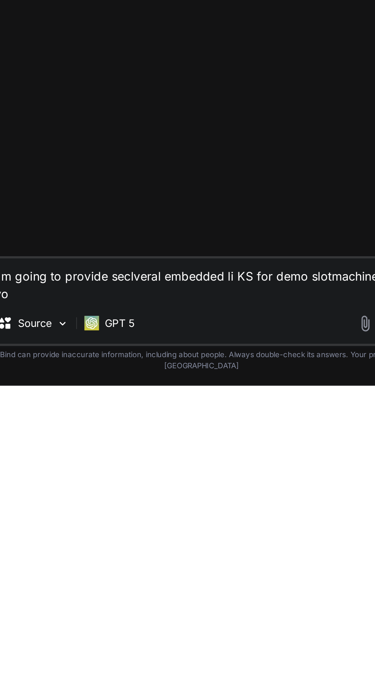
type textarea "I'm going to provide seclveral embedded li KS for demo slotmachines can you"
type textarea "x"
type textarea "I'm going to provide seclveral embedded li KS for demo slotmachines can you"
type textarea "x"
type textarea "I'm going to provide seclveral embedded li KS for demo slotmachines can you c"
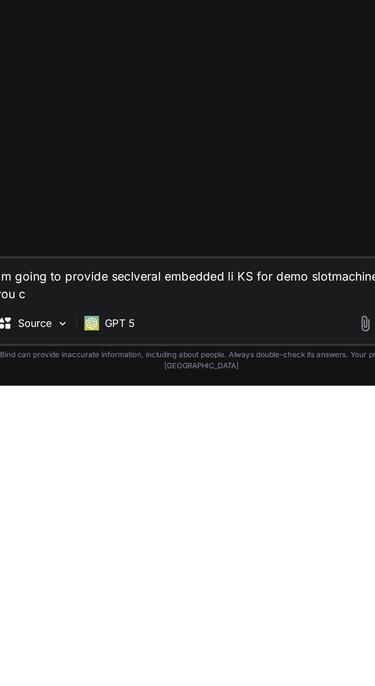
type textarea "x"
type textarea "I'm going to provide seclveral embedded li KS for demo slotmachines can you co"
type textarea "x"
type textarea "I'm going to provide seclveral embedded li KS for demo slotmachines can you com"
type textarea "x"
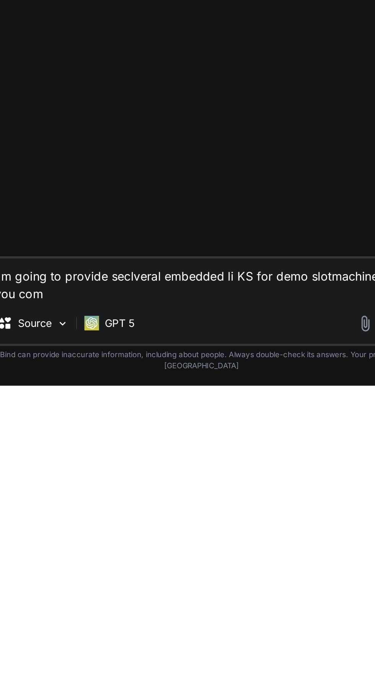
type textarea "I'm going to provide seclveral embedded li KS for demo slotmachines can you comp"
type textarea "x"
type textarea "I'm going to provide seclveral embedded li KS for demo slotmachines can you com…"
type textarea "x"
type textarea "I'm going to provide seclveral embedded li KS for demo slotmachines can you com…"
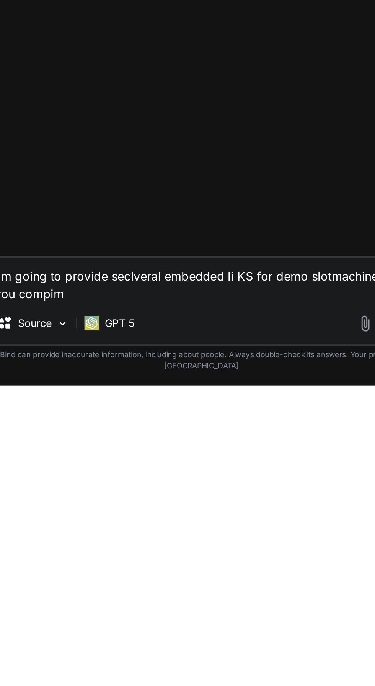
type textarea "x"
type textarea "I'm going to provide seclveral embedded li KS for demo slotmachines can you com…"
type textarea "x"
type textarea "I'm going to provide seclveral embedded li KS for demo slotmachines can you com…"
type textarea "x"
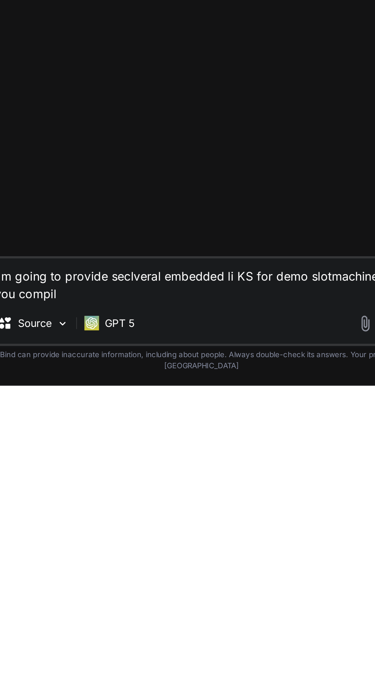
type textarea "I'm going to provide seclveral embedded li KS for demo slotmachines can you com…"
type textarea "x"
type textarea "I'm going to provide seclveral embedded li KS for demo slotmachines can you com…"
type textarea "x"
type textarea "I'm going to provide seclveral embedded li KS for demo slotmachines can you com…"
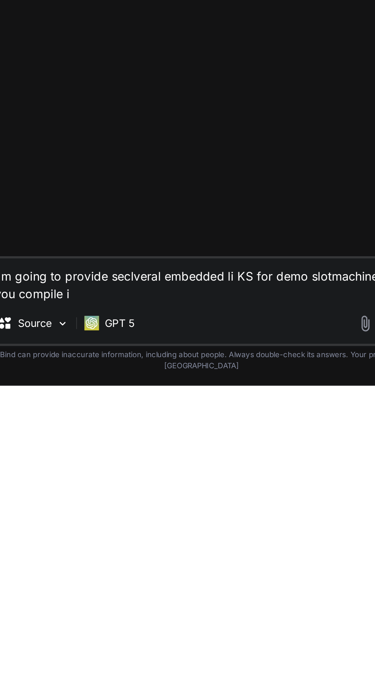
type textarea "x"
type textarea "I'm going to provide seclveral embedded li KS for demo slotmachines can you com…"
type textarea "x"
type textarea "I'm going to provide seclveral embedded li KS for demo slotmachines can you com…"
type textarea "x"
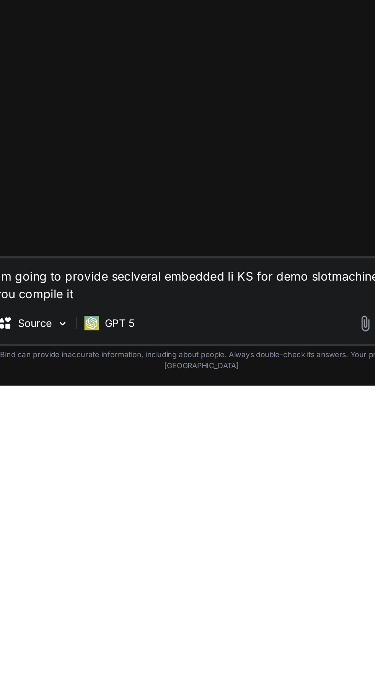
type textarea "I'm going to provide seclveral embedded li KS for demo slotmachines can you com…"
type textarea "x"
type textarea "I'm going to provide seclveral embedded li KS for demo slotmachines can you com…"
type textarea "x"
type textarea "I'm going to provide seclveral embedded li KS for demo slotmachines can you com…"
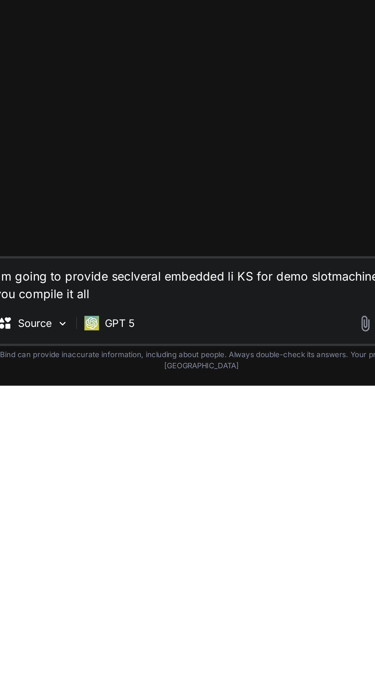
type textarea "x"
type textarea "I'm going to provide seclveral embedded li KS for demo slotmachines can you com…"
type textarea "x"
type textarea "I'm going to provide seclveral embedded li KS for demo slotmachines can you com…"
type textarea "x"
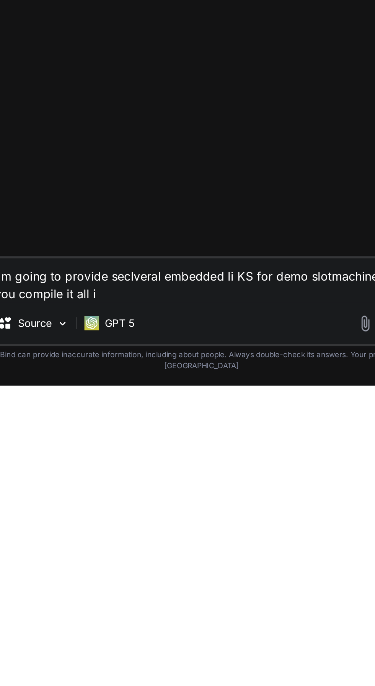
type textarea "I'm going to provide seclveral embedded li KS for demo slotmachines can you com…"
type textarea "x"
type textarea "I'm going to provide seclveral embedded li KS for demo slotmachines can you com…"
type textarea "x"
type textarea "I'm going to provide seclveral embedded li KS for demo slotmachines can you com…"
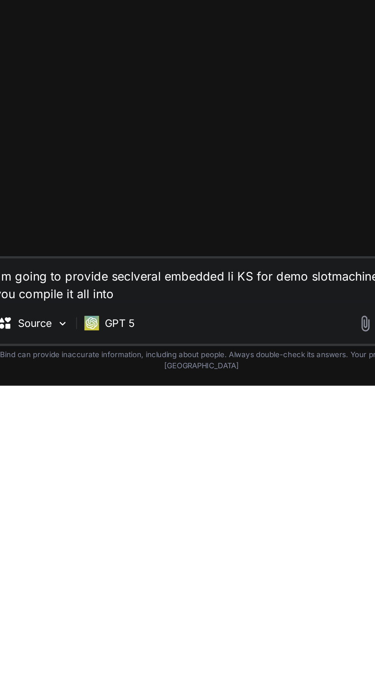
type textarea "x"
type textarea "I'm going to provide seclveral embedded li KS for demo slotmachines can you com…"
type textarea "x"
type textarea "I'm going to provide seclveral embedded li KS for demo slotmachines can you com…"
type textarea "x"
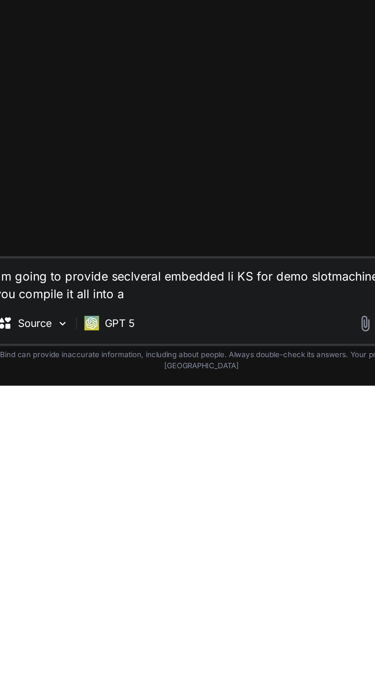
type textarea "I'm going to provide seclveral embedded li KS for demo slotmachines can you com…"
type textarea "x"
type textarea "I'm going to provide seclveral embedded li KS for demo slotmachines can you com…"
click at [270, 643] on textarea "I'm going to provide seclveral embedded li KS for demo slotmachines can you com…" at bounding box center [245, 631] width 225 height 23
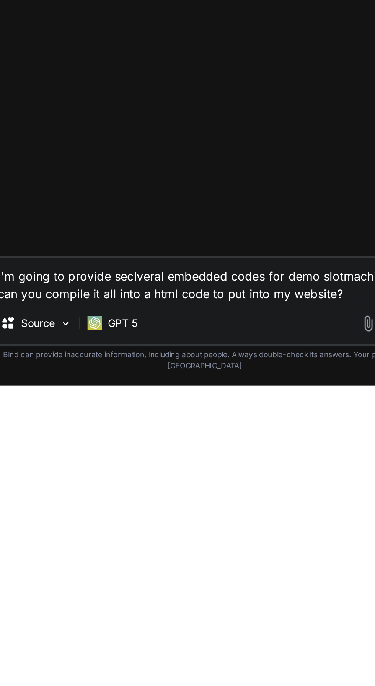
click at [207, 643] on textarea "I'm going to provide seclveral embedded codes for demo slotmachines can you com…" at bounding box center [245, 631] width 225 height 23
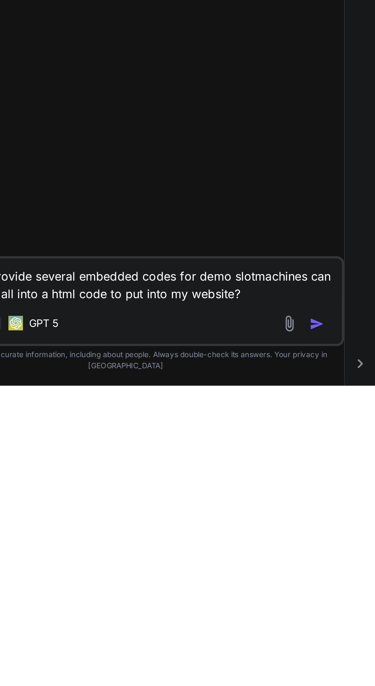
scroll to position [51, 0]
click at [349, 658] on button "button" at bounding box center [346, 654] width 11 height 8
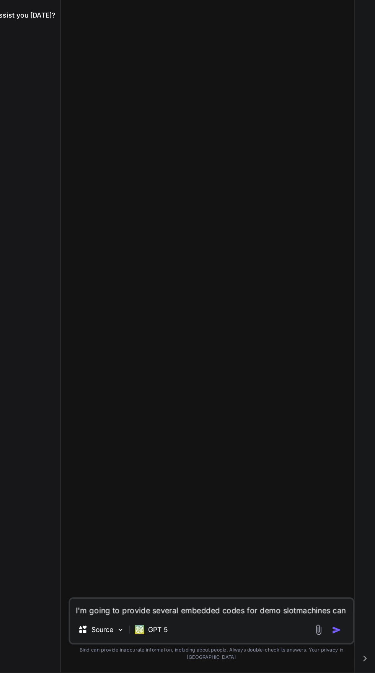
scroll to position [0, 0]
click at [260, 641] on textarea "I'm going to provide several embedded codes for demo slotmachines can you compi…" at bounding box center [245, 634] width 225 height 14
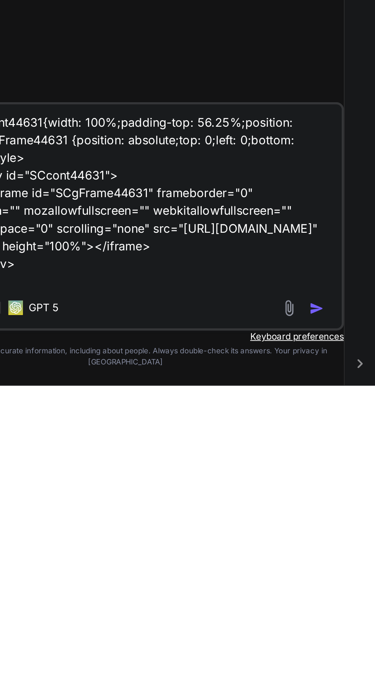
scroll to position [51, 0]
click at [347, 650] on img "button" at bounding box center [345, 646] width 8 height 8
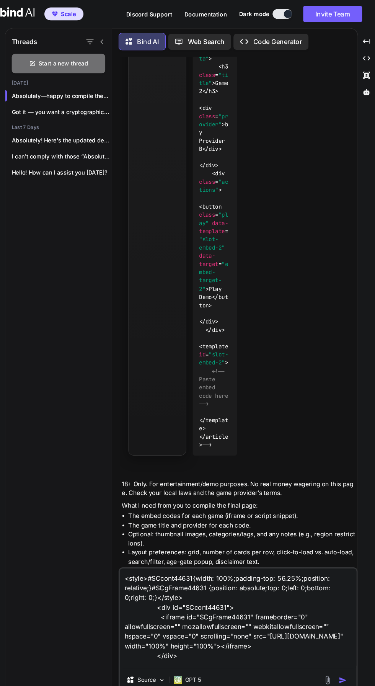
scroll to position [758, 0]
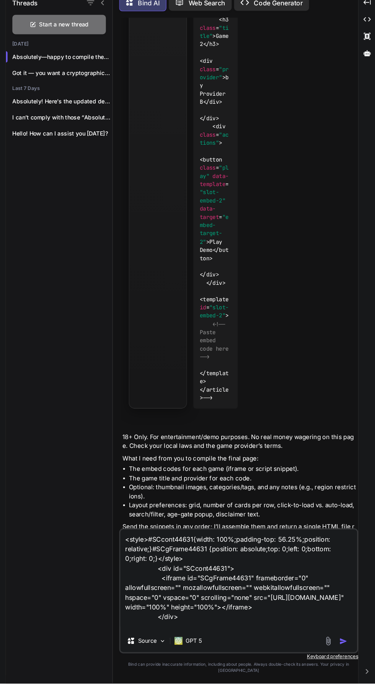
click at [342, 650] on img "button" at bounding box center [345, 646] width 8 height 8
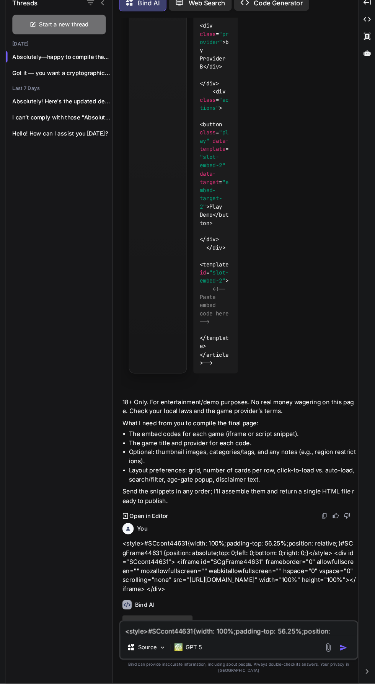
scroll to position [795, 0]
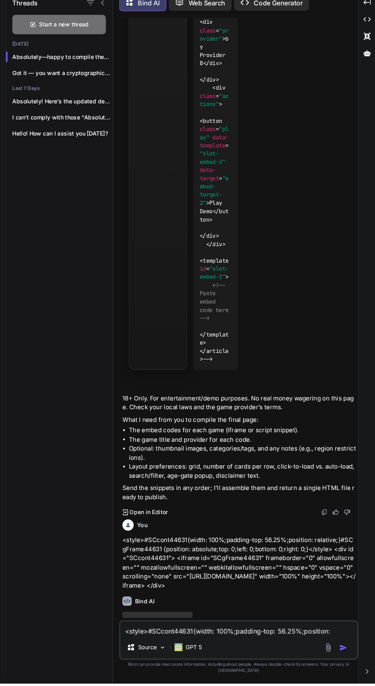
click at [229, 641] on textarea "<style>#SCcont44631{width: 100%;padding-top: 56.25%;position: relative;}#SCgFra…" at bounding box center [245, 634] width 225 height 14
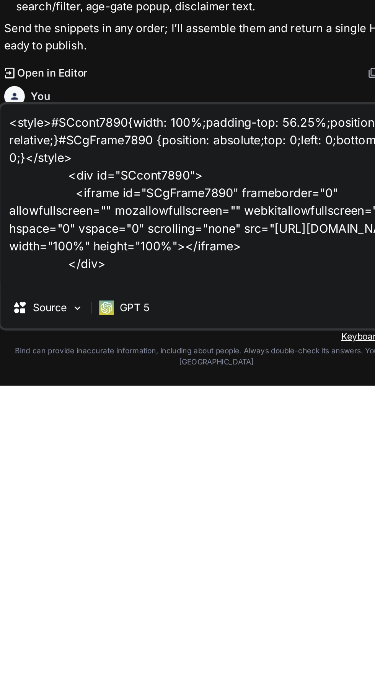
scroll to position [11, 0]
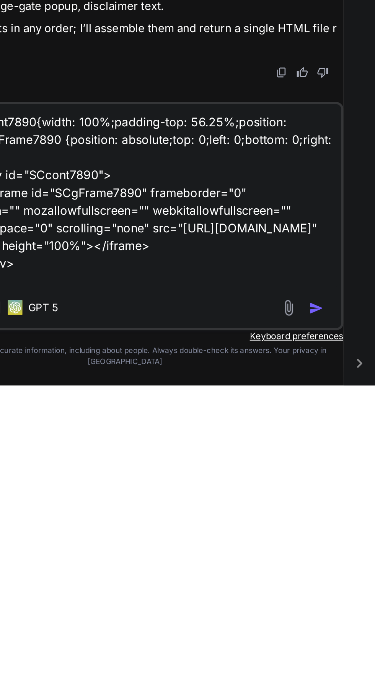
click at [343, 648] on img "button" at bounding box center [345, 646] width 8 height 8
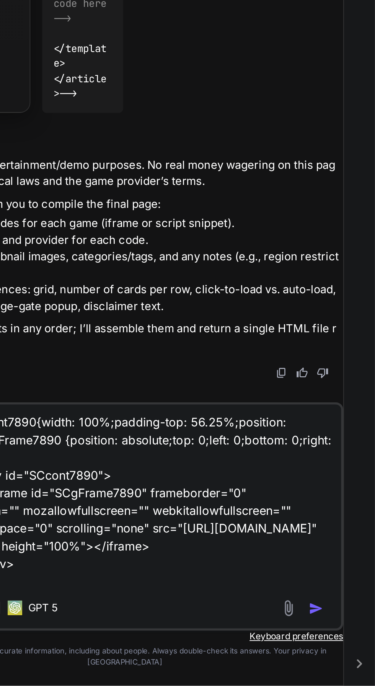
click at [341, 650] on img "button" at bounding box center [345, 646] width 8 height 8
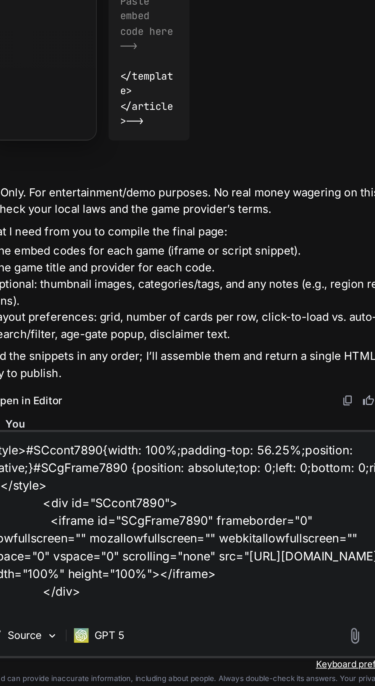
scroll to position [51, 0]
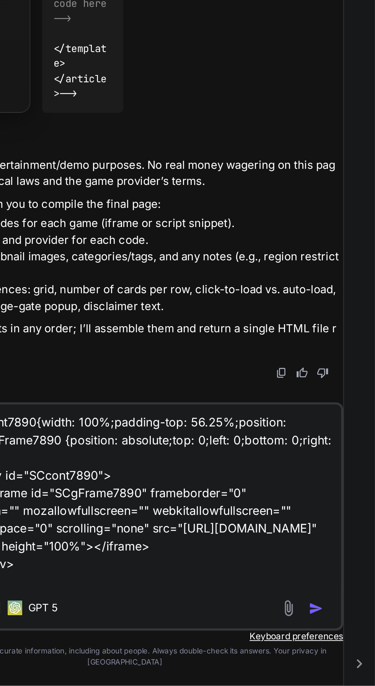
click at [343, 649] on img "button" at bounding box center [345, 646] width 8 height 8
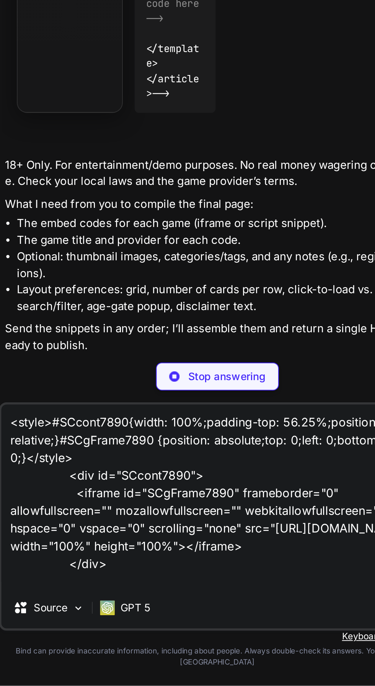
click at [234, 529] on p "Stop answering" at bounding box center [250, 525] width 40 height 8
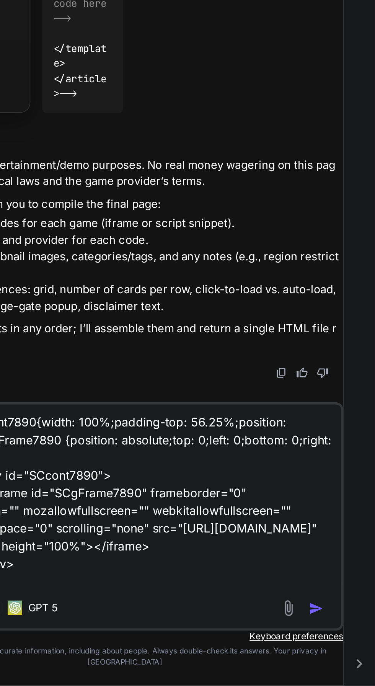
click at [344, 650] on img "button" at bounding box center [345, 646] width 8 height 8
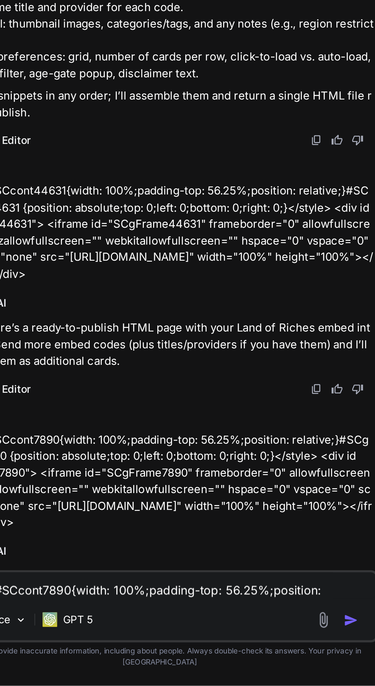
scroll to position [925, 0]
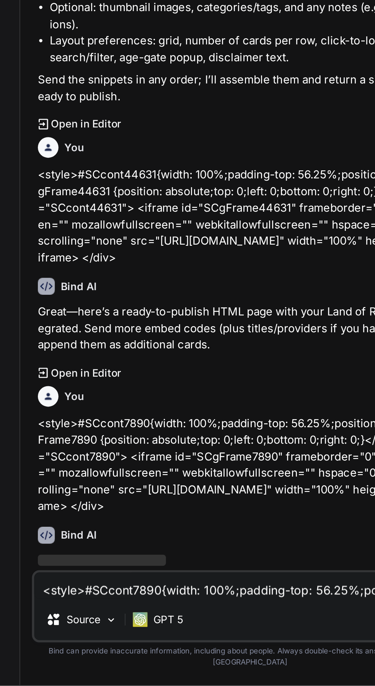
click at [148, 641] on textarea "<style>#SCcont7890{width: 100%;padding-top: 56.25%;position: relative;}#SCgFram…" at bounding box center [245, 634] width 225 height 14
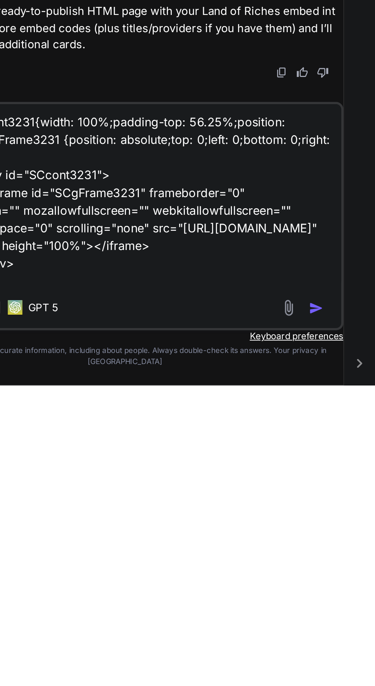
scroll to position [51, 0]
click at [348, 650] on img "button" at bounding box center [345, 646] width 8 height 8
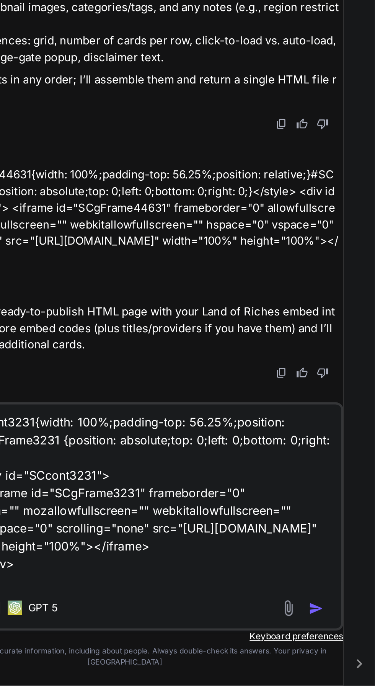
click at [341, 650] on img "button" at bounding box center [345, 646] width 8 height 8
click at [333, 650] on img at bounding box center [330, 645] width 9 height 9
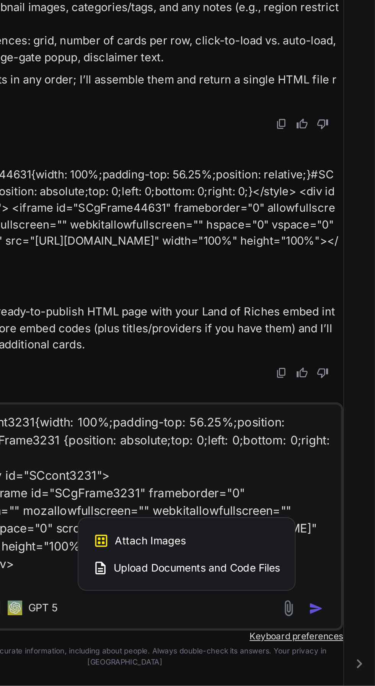
click at [341, 655] on div at bounding box center [187, 343] width 375 height 686
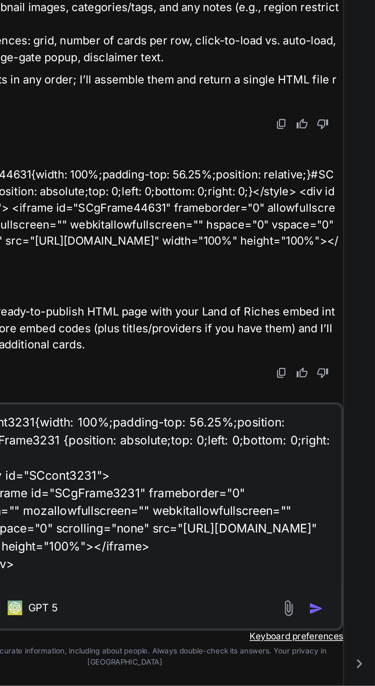
click at [342, 648] on img "button" at bounding box center [345, 646] width 8 height 8
click at [341, 650] on img "button" at bounding box center [345, 646] width 8 height 8
click at [342, 650] on img "button" at bounding box center [345, 646] width 8 height 8
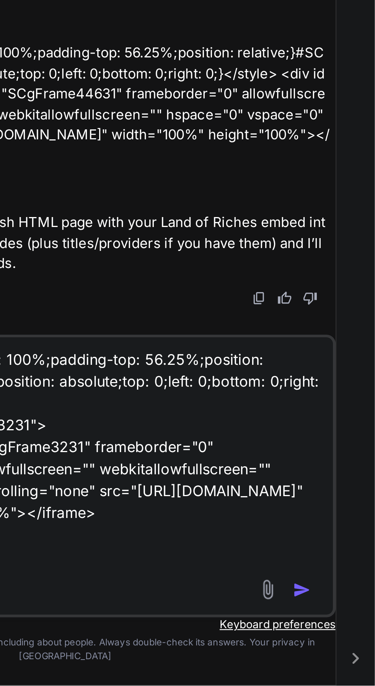
click at [341, 650] on img "button" at bounding box center [345, 646] width 8 height 8
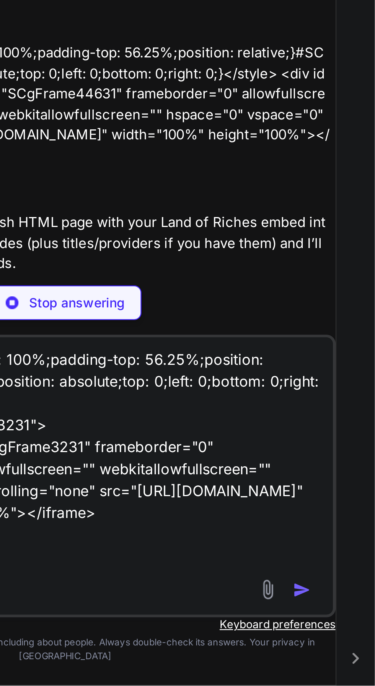
click at [241, 529] on p "Stop answering" at bounding box center [250, 525] width 40 height 8
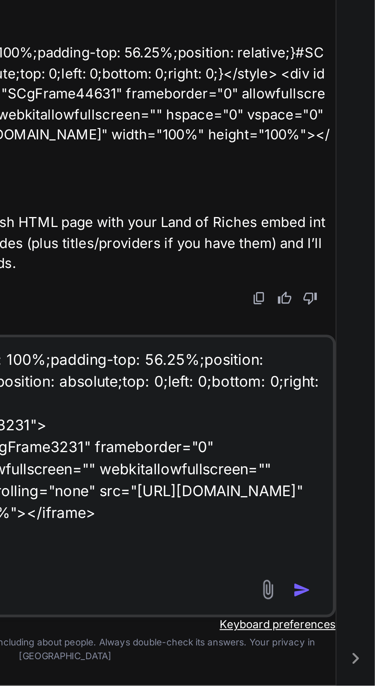
click at [345, 649] on img "button" at bounding box center [345, 646] width 8 height 8
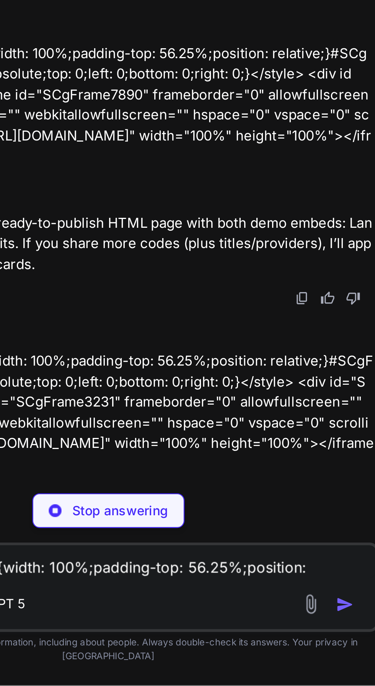
click at [235, 640] on textarea "<style>#SCcont3231{width: 100%;padding-top: 56.25%;position: relative;}#SCgFram…" at bounding box center [245, 634] width 225 height 14
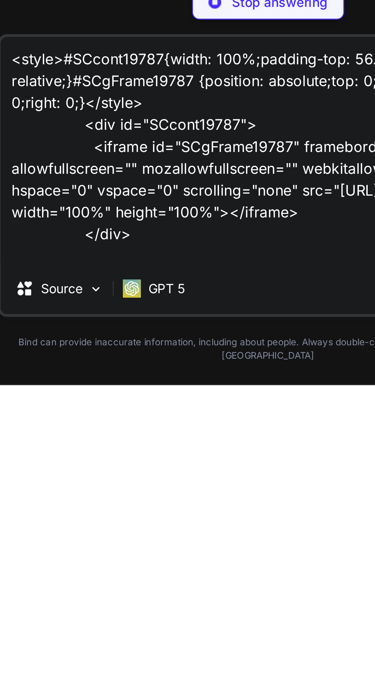
scroll to position [11, 0]
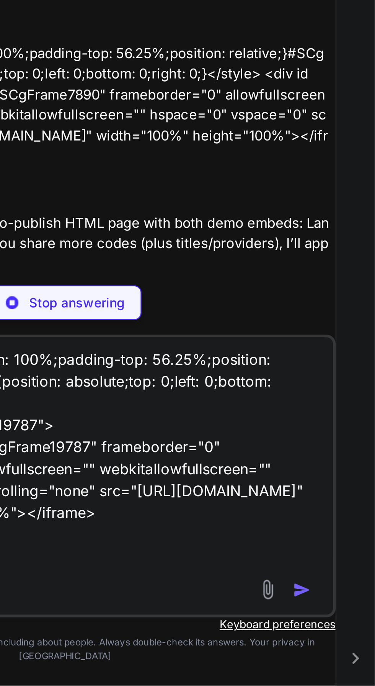
click at [234, 546] on p "<style>#SCcont3231{width: 100%;padding-top: 56.25%;position: relative;}#SCgFram…" at bounding box center [246, 572] width 222 height 52
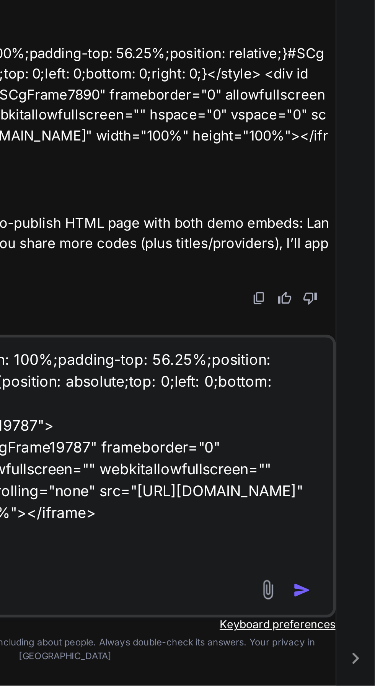
click at [343, 650] on img "button" at bounding box center [345, 646] width 8 height 8
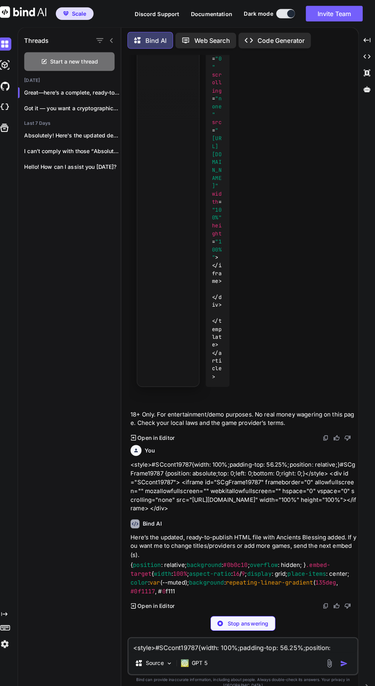
scroll to position [7054, 0]
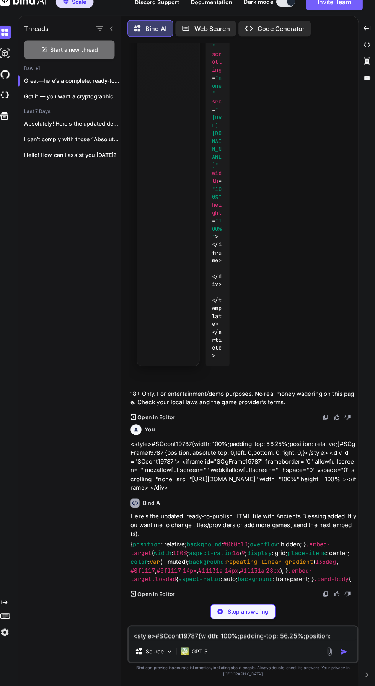
click at [264, 641] on textarea "<style>#SCcont19787{width: 100%;padding-top: 56.25%;position: relative;}#SCgFra…" at bounding box center [245, 634] width 225 height 14
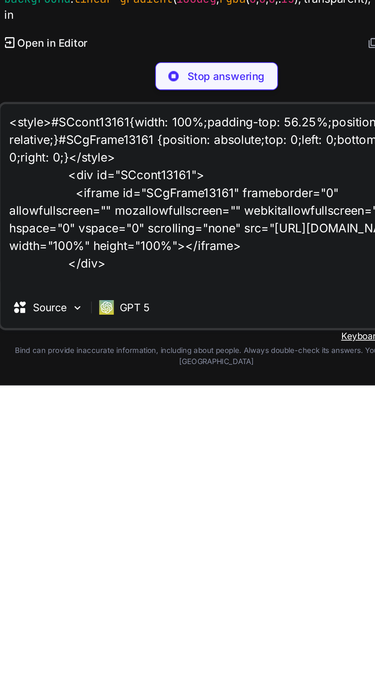
scroll to position [11, 0]
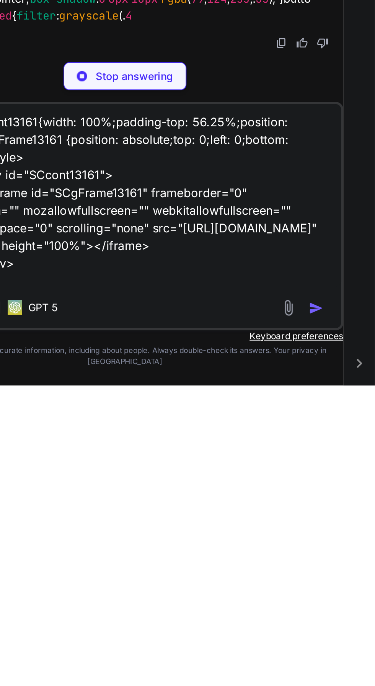
click at [225, 532] on div "Stop answering" at bounding box center [245, 525] width 64 height 15
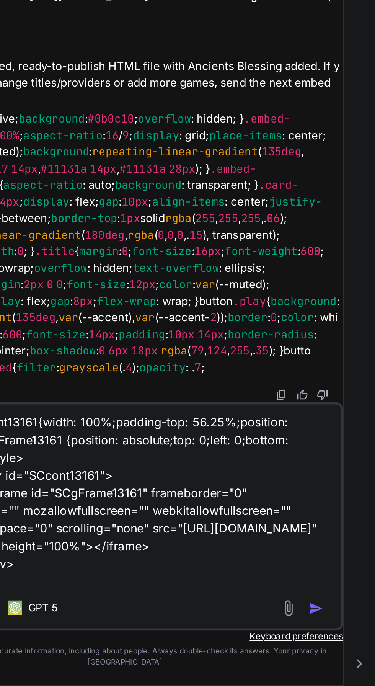
click at [342, 650] on img "button" at bounding box center [345, 646] width 8 height 8
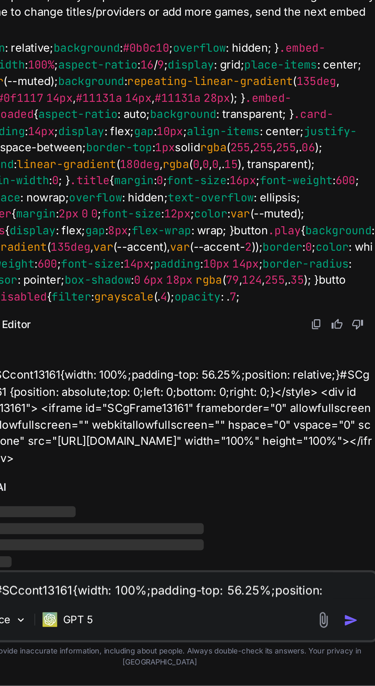
scroll to position [7336, 0]
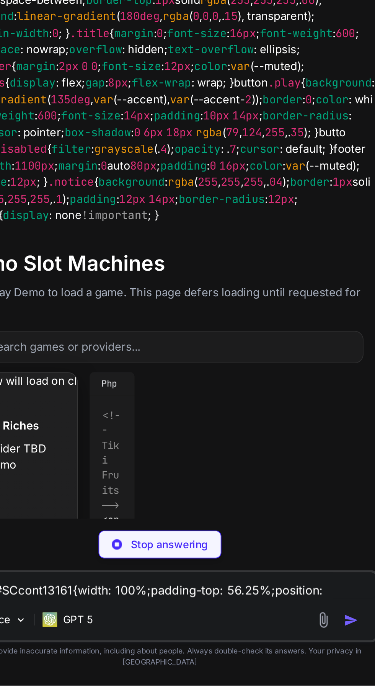
click at [285, 638] on textarea "<style>#SCcont13161{width: 100%;padding-top: 56.25%;position: relative;}#SCgFra…" at bounding box center [245, 634] width 225 height 14
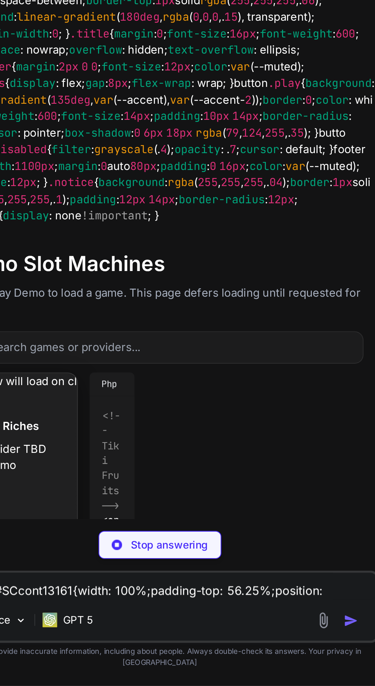
click at [232, 616] on p "Stop answering" at bounding box center [250, 613] width 40 height 8
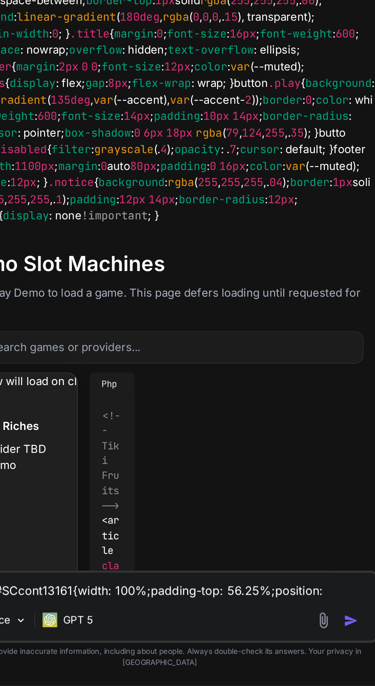
scroll to position [51, 0]
click at [241, 641] on textarea "<style>#SCcont13161{width: 100%;padding-top: 56.25%;position: relative;}#SCgFra…" at bounding box center [245, 634] width 225 height 14
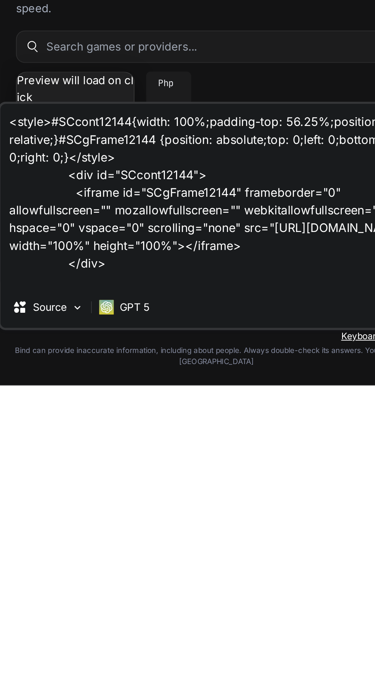
scroll to position [11, 0]
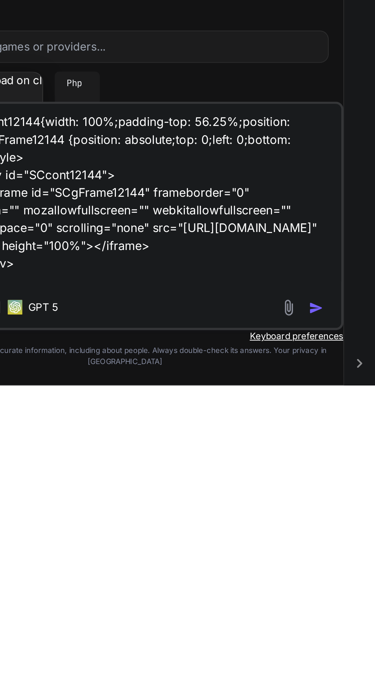
click at [346, 650] on img "button" at bounding box center [345, 646] width 8 height 8
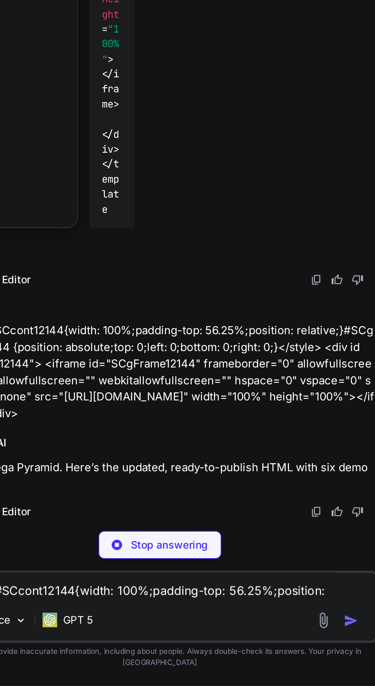
scroll to position [51, 0]
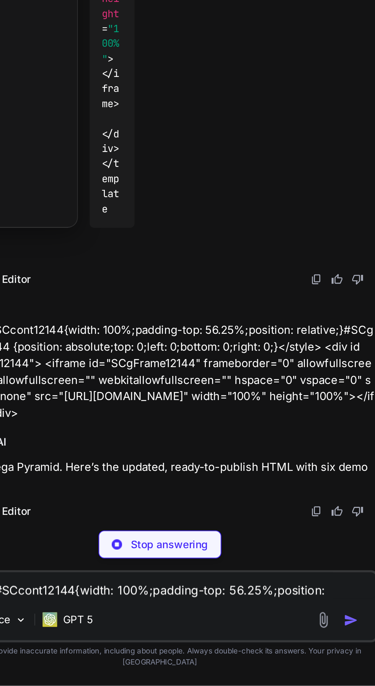
click at [263, 616] on p "Stop answering" at bounding box center [250, 613] width 40 height 8
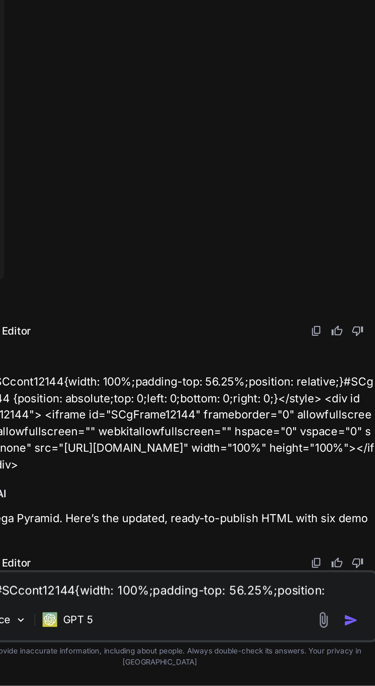
scroll to position [16169, 0]
click at [259, 641] on textarea "<style>#SCcont12144{width: 100%;padding-top: 56.25%;position: relative;}#SCgFra…" at bounding box center [245, 634] width 225 height 14
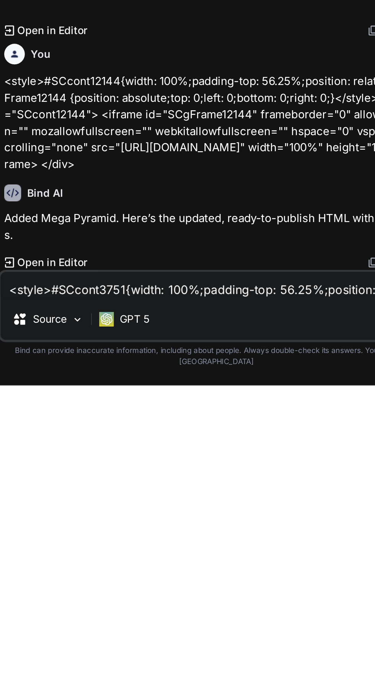
scroll to position [11, 0]
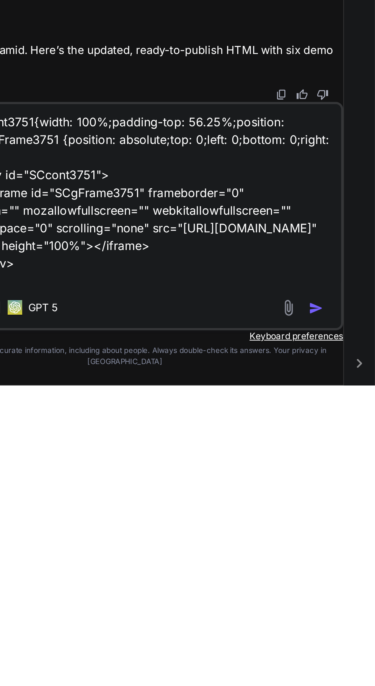
click at [344, 648] on img "button" at bounding box center [345, 646] width 8 height 8
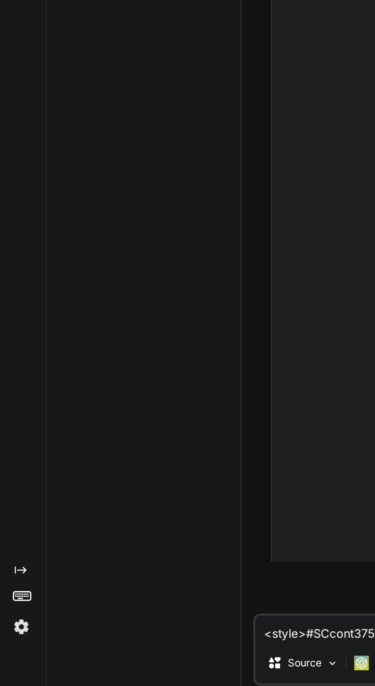
scroll to position [16189, 0]
